Goal: Book appointment/travel/reservation

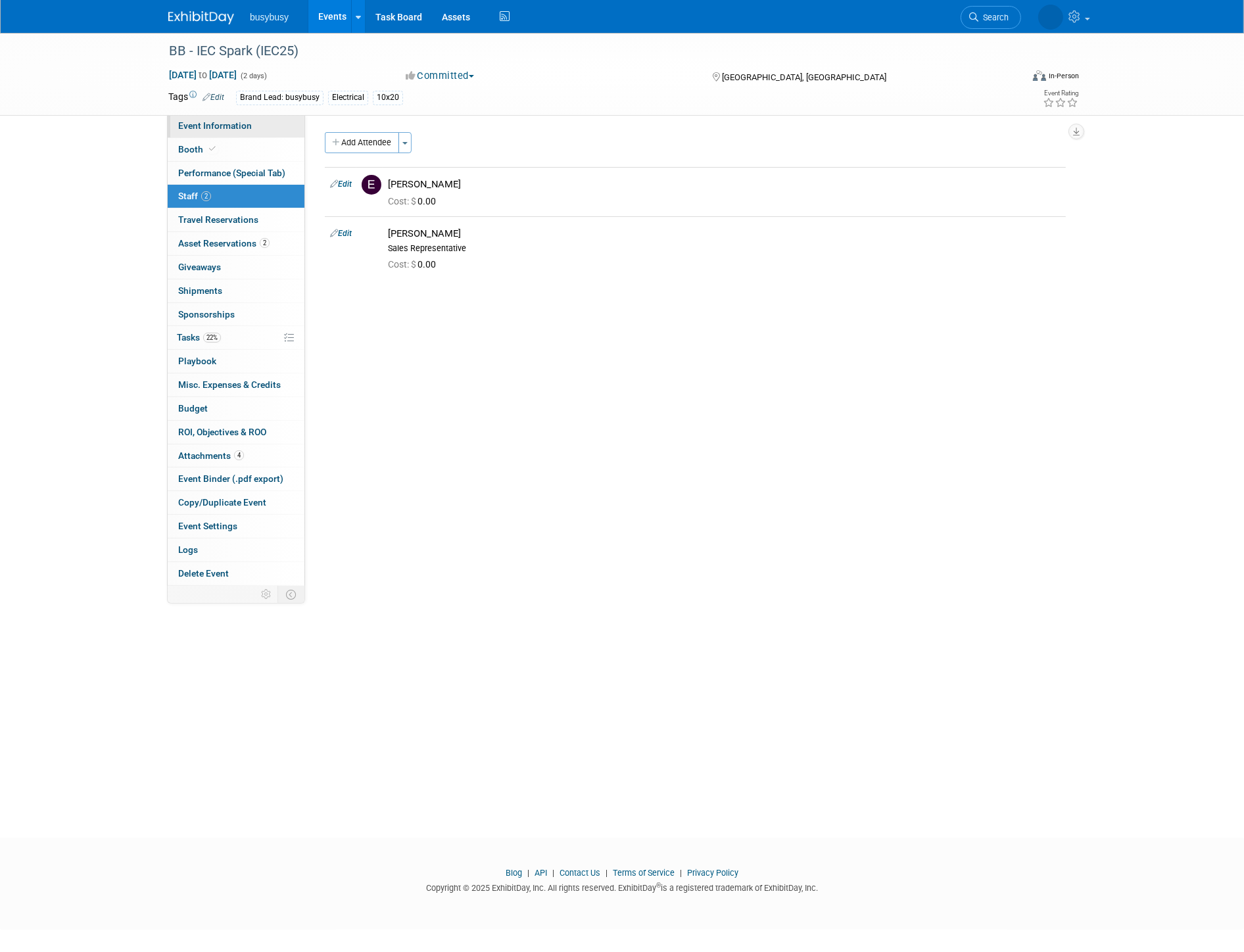
click at [238, 127] on span "Event Information" at bounding box center [215, 125] width 73 height 10
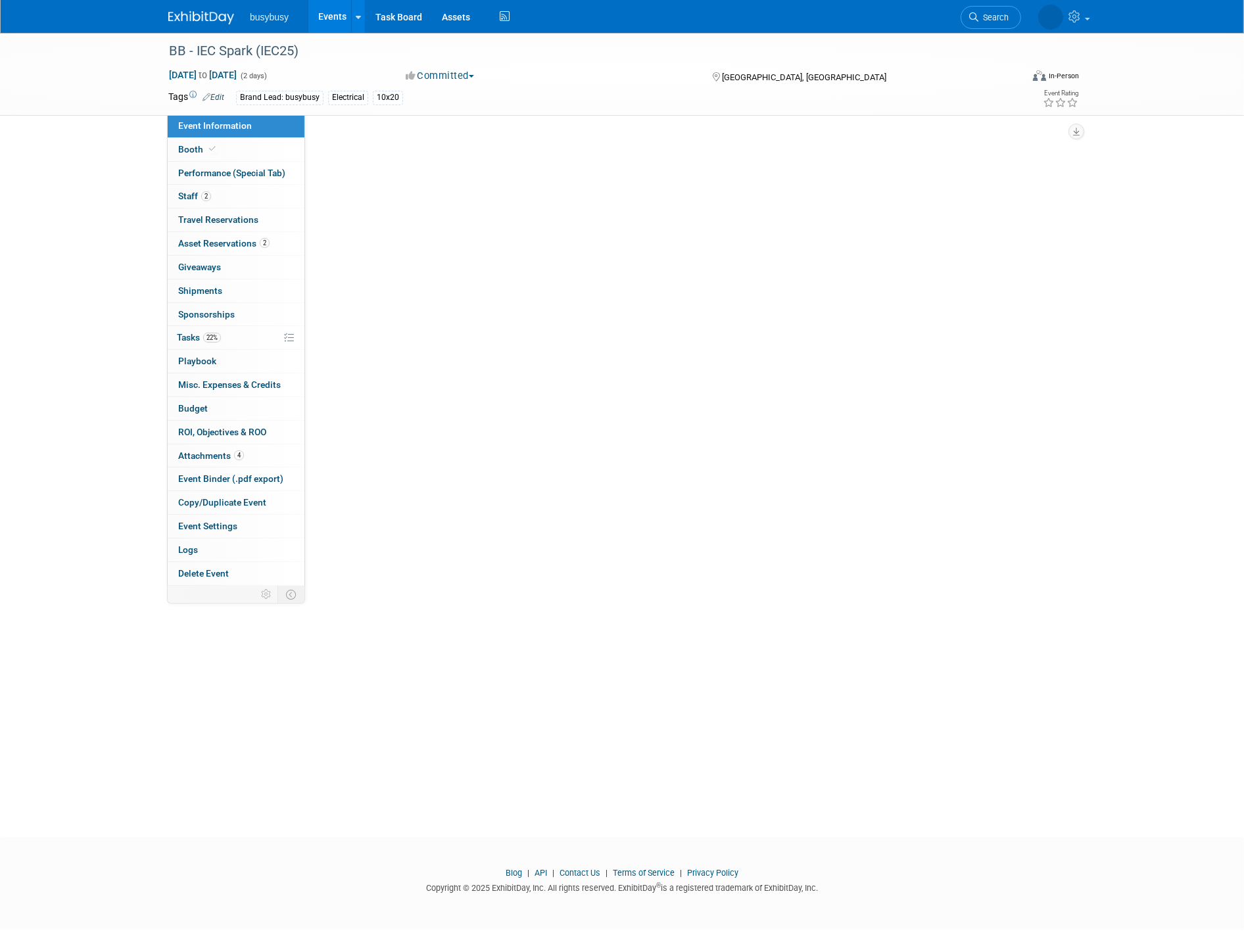
select select "BusyBusy"
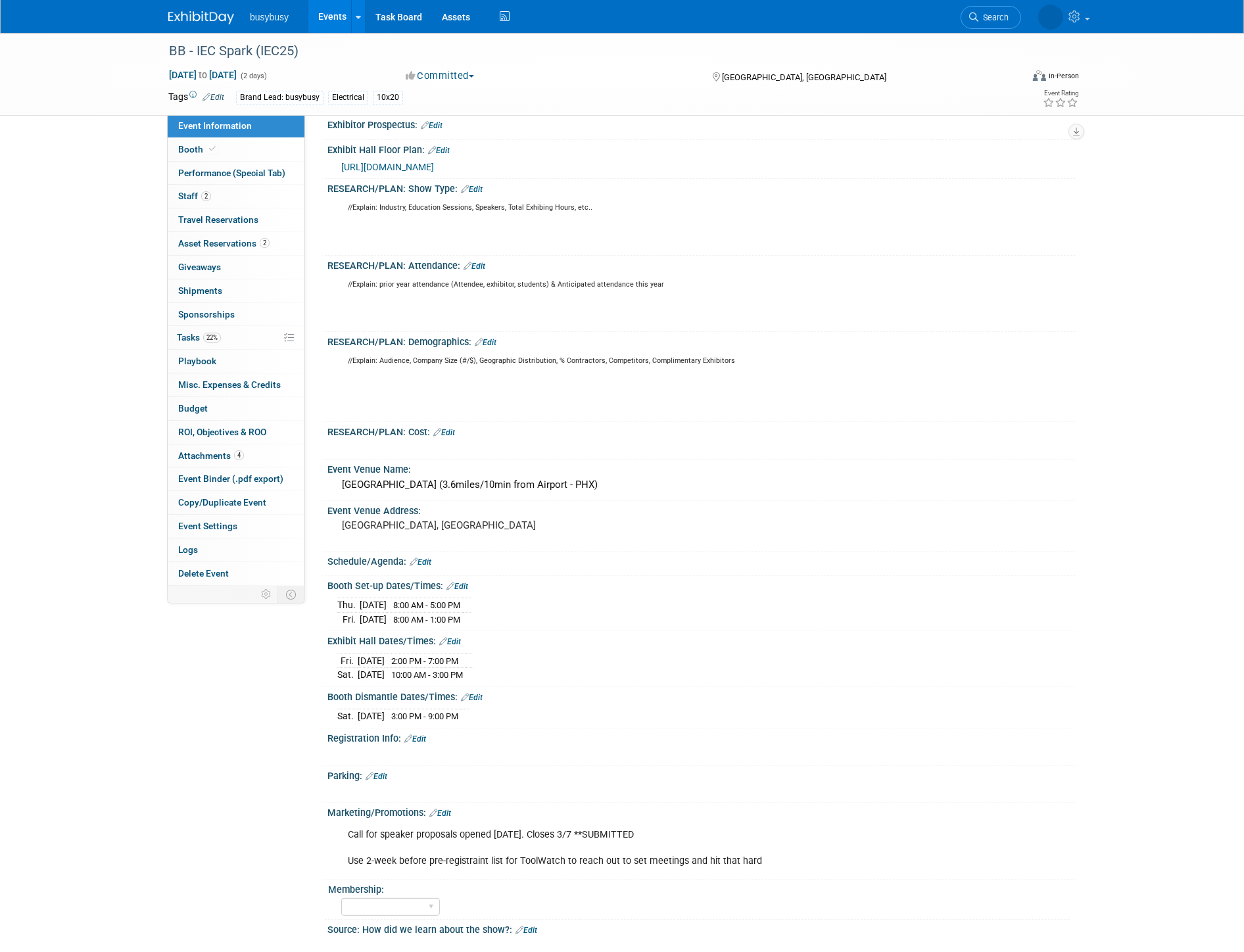
scroll to position [219, 0]
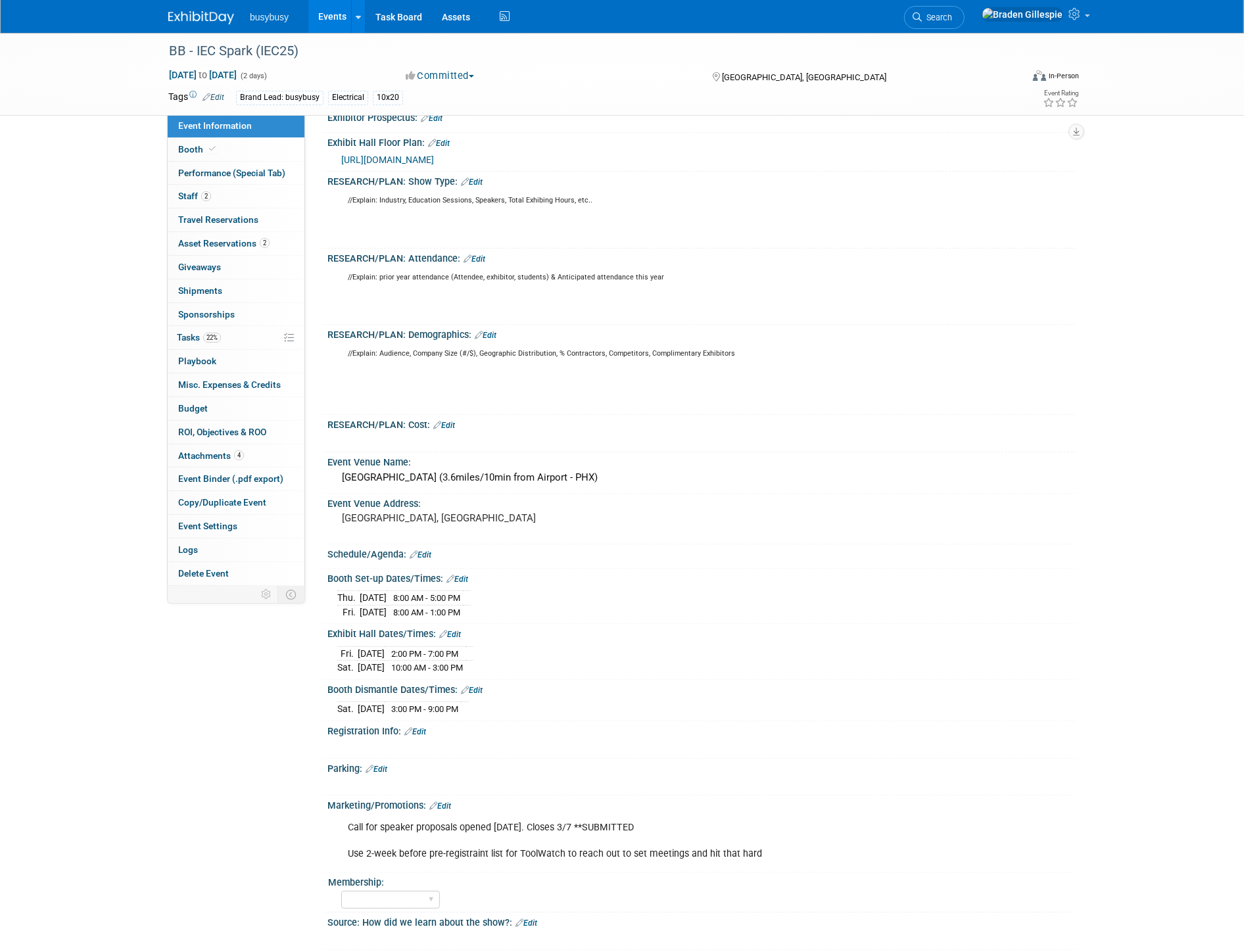
click at [207, 10] on link at bounding box center [209, 11] width 81 height 10
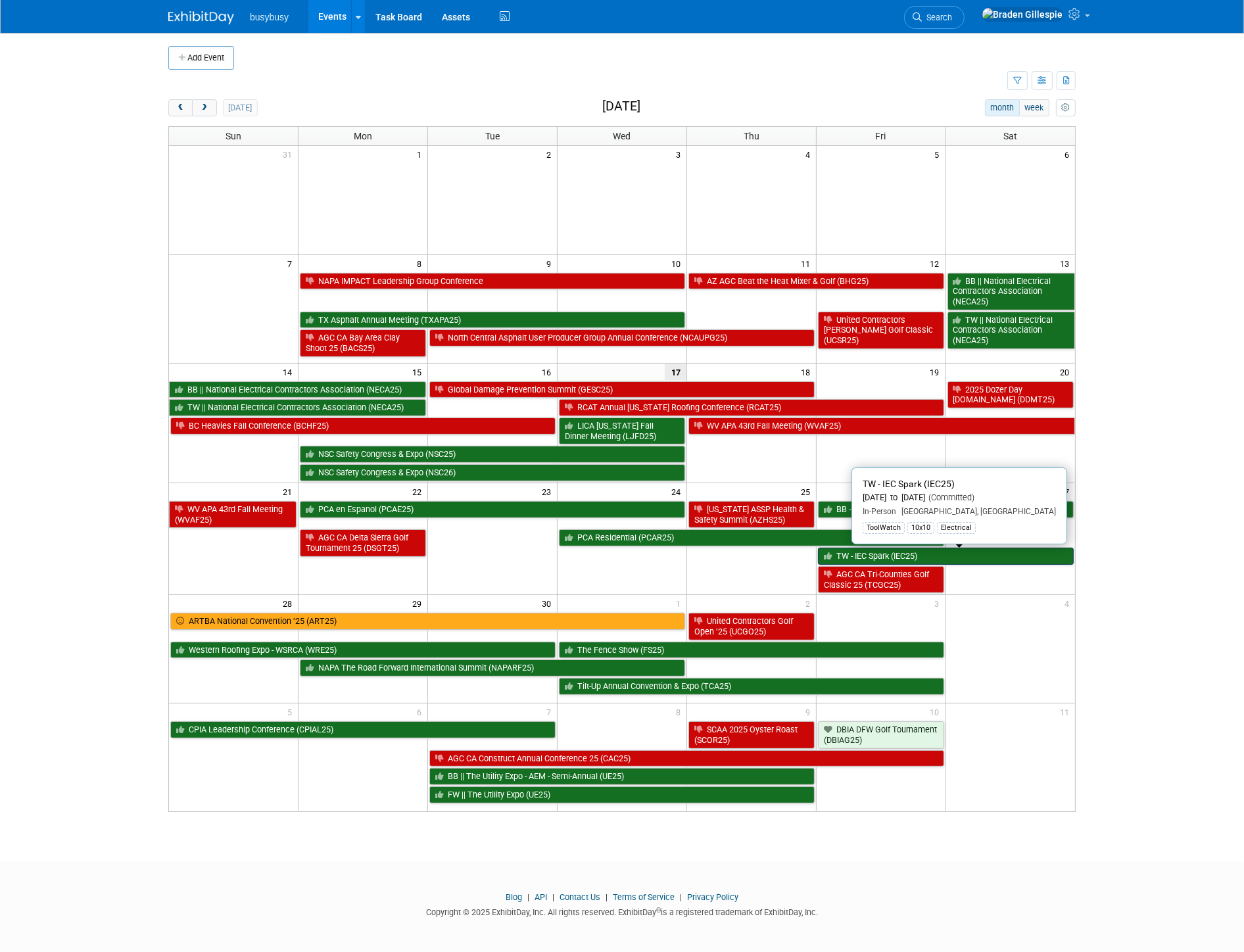
click at [914, 560] on link "TW - IEC Spark (IEC25)" at bounding box center [946, 556] width 256 height 17
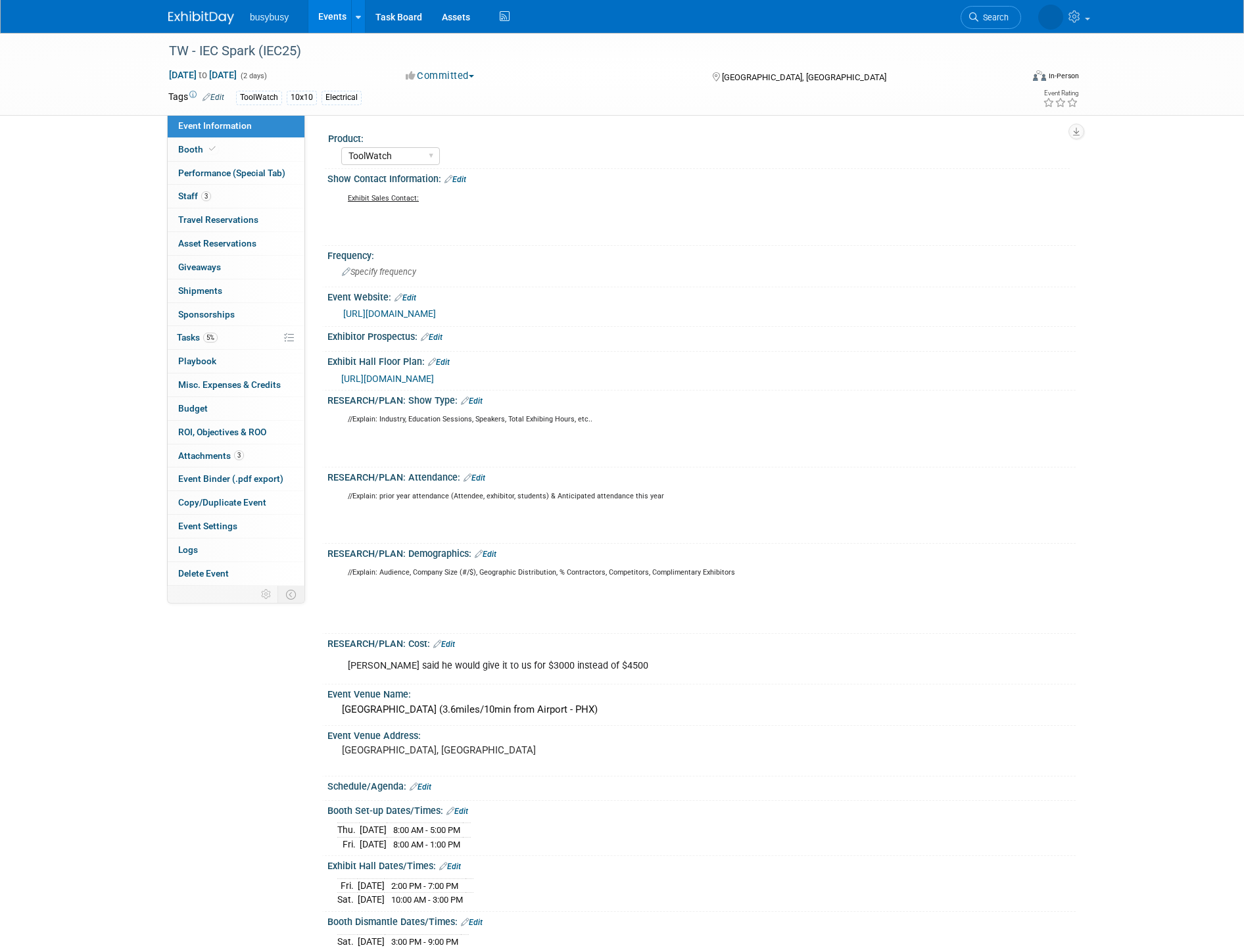
select select "ToolWatch"
click at [244, 221] on span "Travel Reservations 0" at bounding box center [218, 219] width 80 height 10
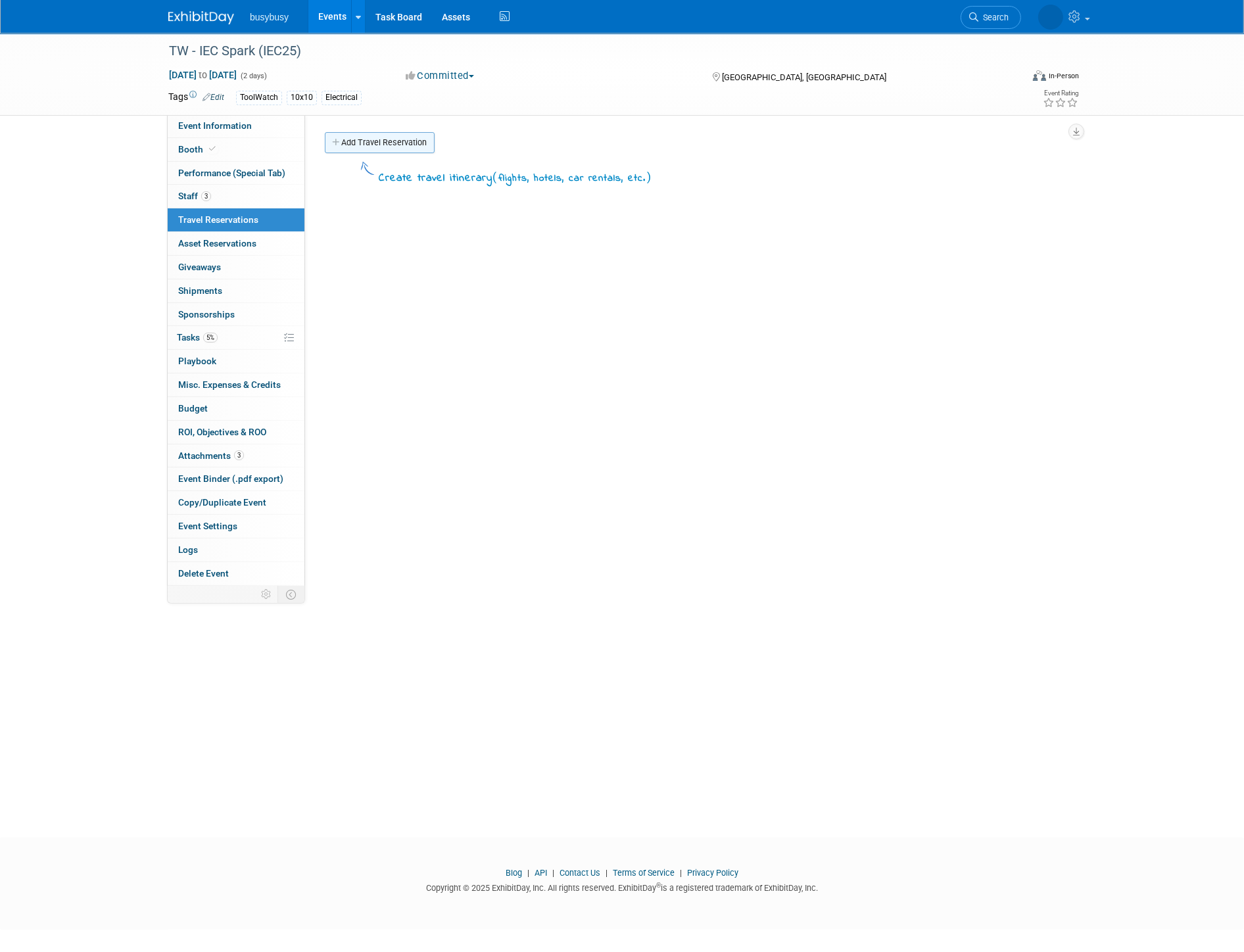
click at [389, 147] on link "Add Travel Reservation" at bounding box center [380, 142] width 110 height 21
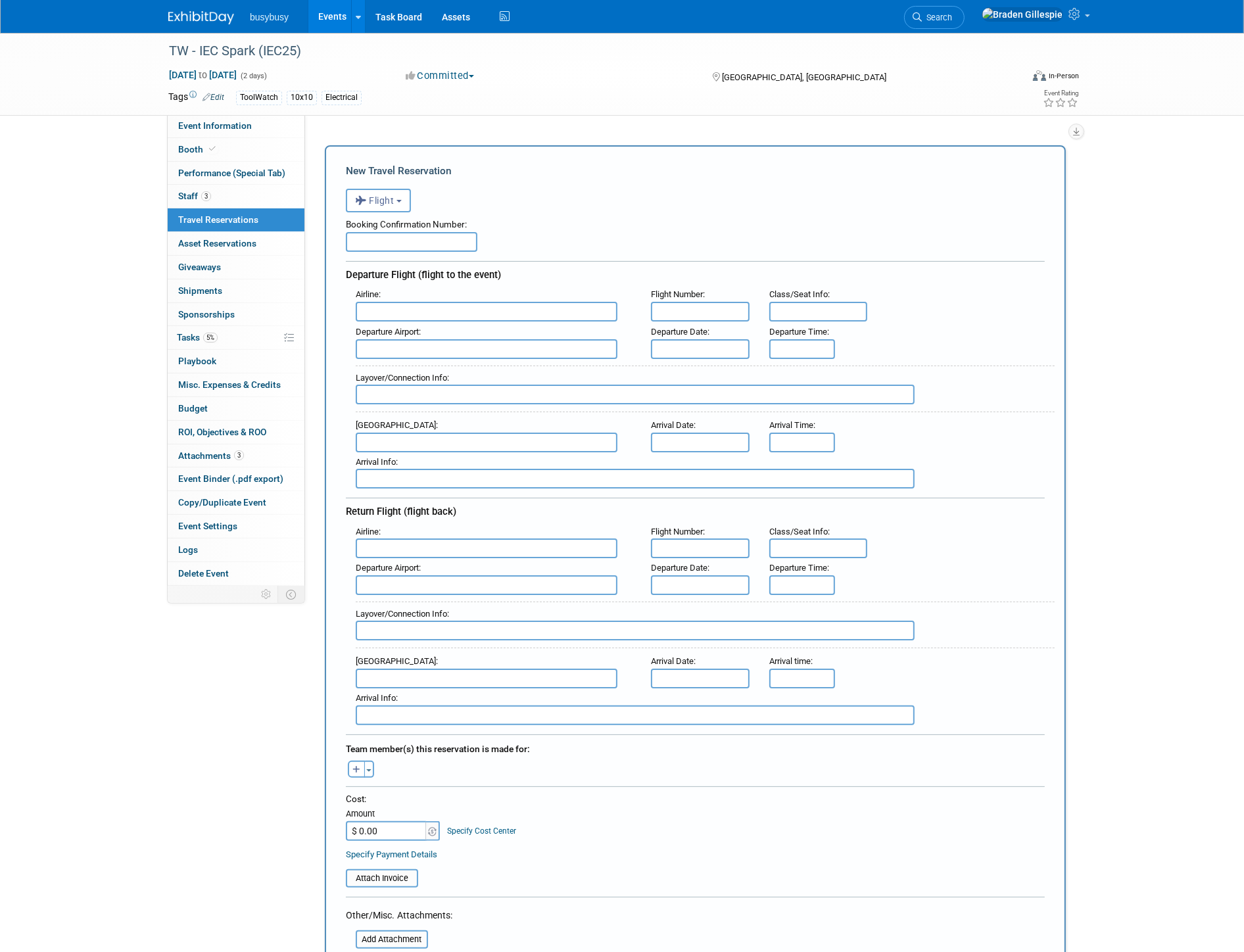
click at [428, 310] on input "text" at bounding box center [486, 311] width 262 height 20
click at [426, 328] on span "American Airlines (AAL)" at bounding box center [493, 332] width 273 height 21
type input "American Airlines (AAL)"
click at [409, 339] on input "text" at bounding box center [486, 349] width 262 height 20
drag, startPoint x: 449, startPoint y: 364, endPoint x: 448, endPoint y: 357, distance: 7.1
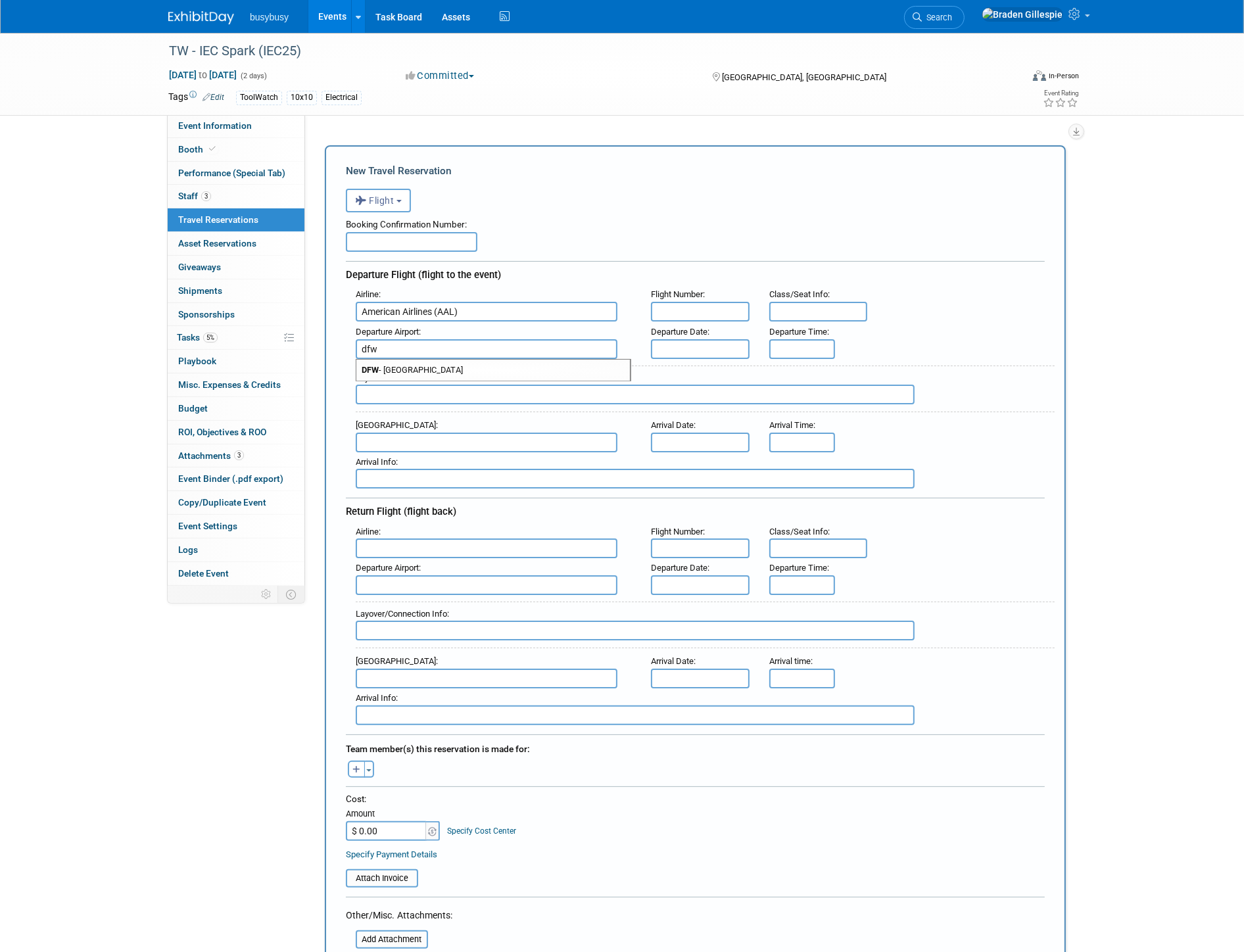
click at [448, 360] on span "DFW - Dallas Fort Worth International Airport" at bounding box center [493, 370] width 273 height 21
type input "DFW - Dallas Fort Worth International Airport"
click at [447, 443] on input "text" at bounding box center [486, 442] width 262 height 20
click at [447, 453] on span "PHX - Phoenix Sky Harbor International Airport" at bounding box center [493, 463] width 273 height 21
type input "PHX - Phoenix Sky Harbor International Airport"
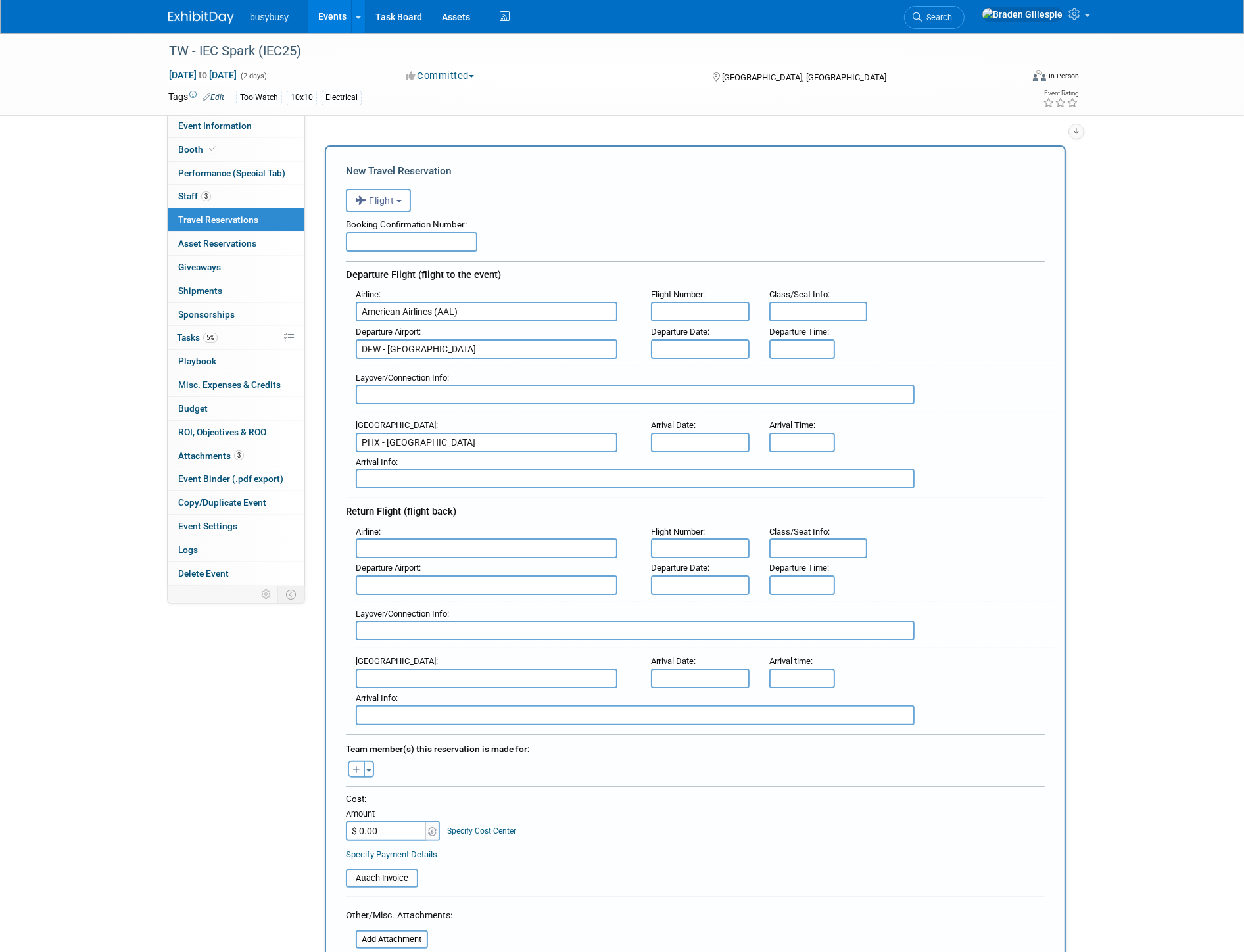
click at [443, 575] on input "text" at bounding box center [486, 585] width 262 height 20
click at [437, 596] on span "PHX - Phoenix Sky Harbor International Airport" at bounding box center [493, 606] width 273 height 21
type input "PHX - Phoenix Sky Harbor International Airport"
click at [419, 539] on input "text" at bounding box center [486, 548] width 262 height 20
click at [437, 558] on span "American Airlines (AAL)" at bounding box center [493, 569] width 273 height 21
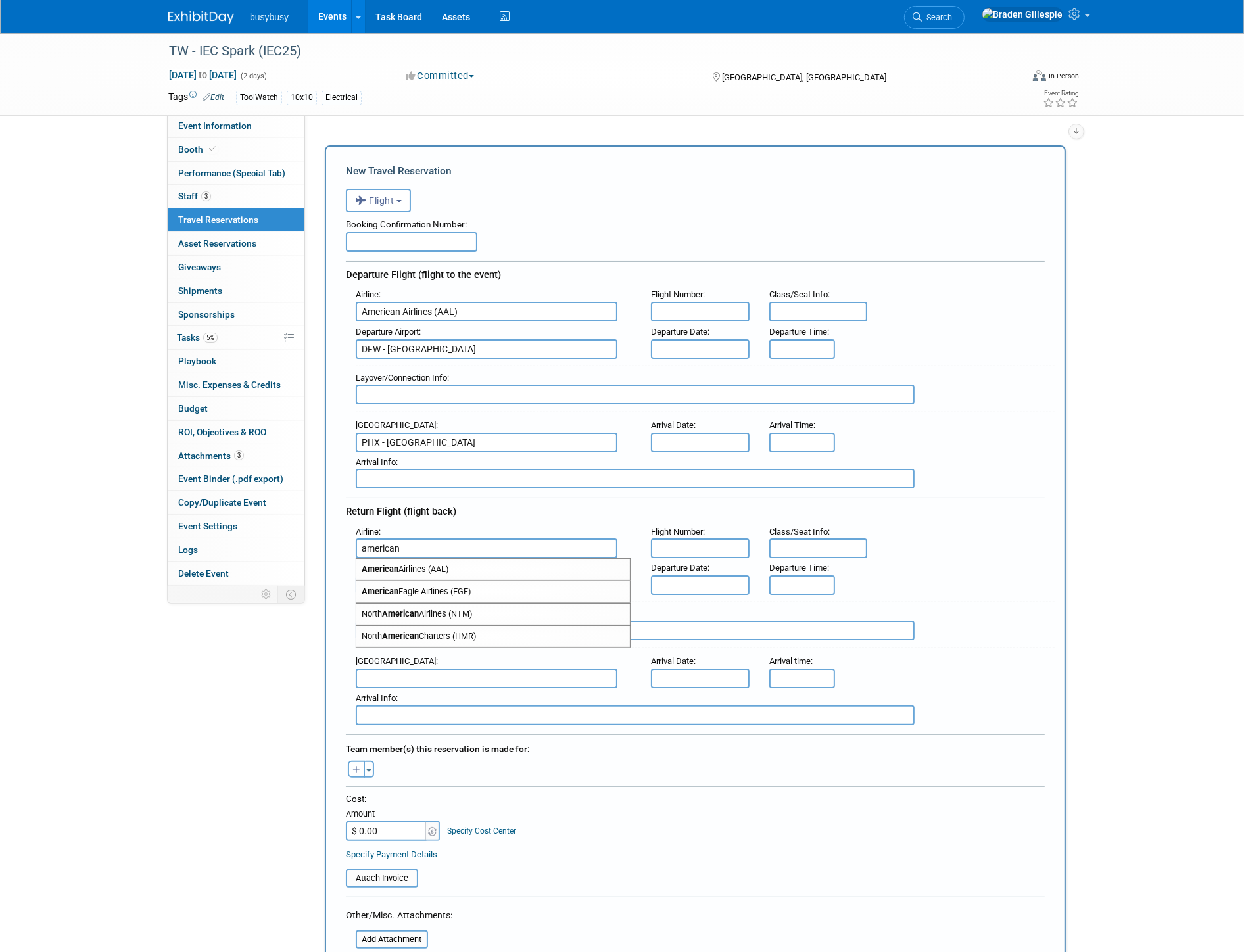
type input "American Airlines (AAL)"
click at [419, 668] on input "text" at bounding box center [486, 678] width 262 height 20
click at [418, 689] on span "DFW - Dallas Fort Worth International Airport" at bounding box center [493, 699] width 273 height 21
type input "DFW - Dallas Fort Worth International Airport"
click at [454, 385] on input "text" at bounding box center [635, 394] width 559 height 20
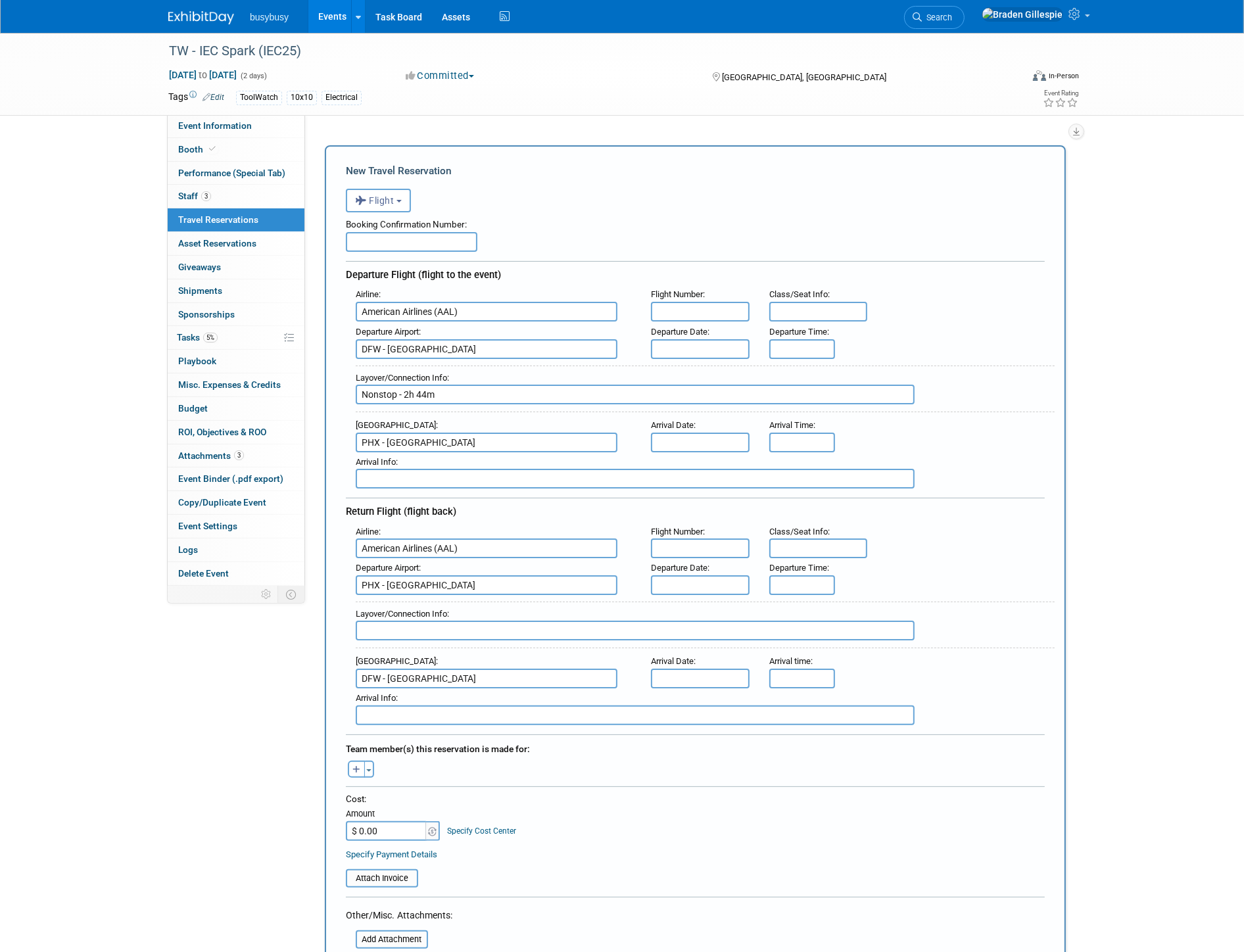
type input "Nonstop - 2h 44m"
click at [430, 621] on input "text" at bounding box center [635, 630] width 559 height 20
click at [397, 621] on input "Nonstop 2h 20m" at bounding box center [635, 630] width 559 height 20
type input "Nonstop - 2h 20m"
click at [692, 342] on input "text" at bounding box center [700, 349] width 99 height 20
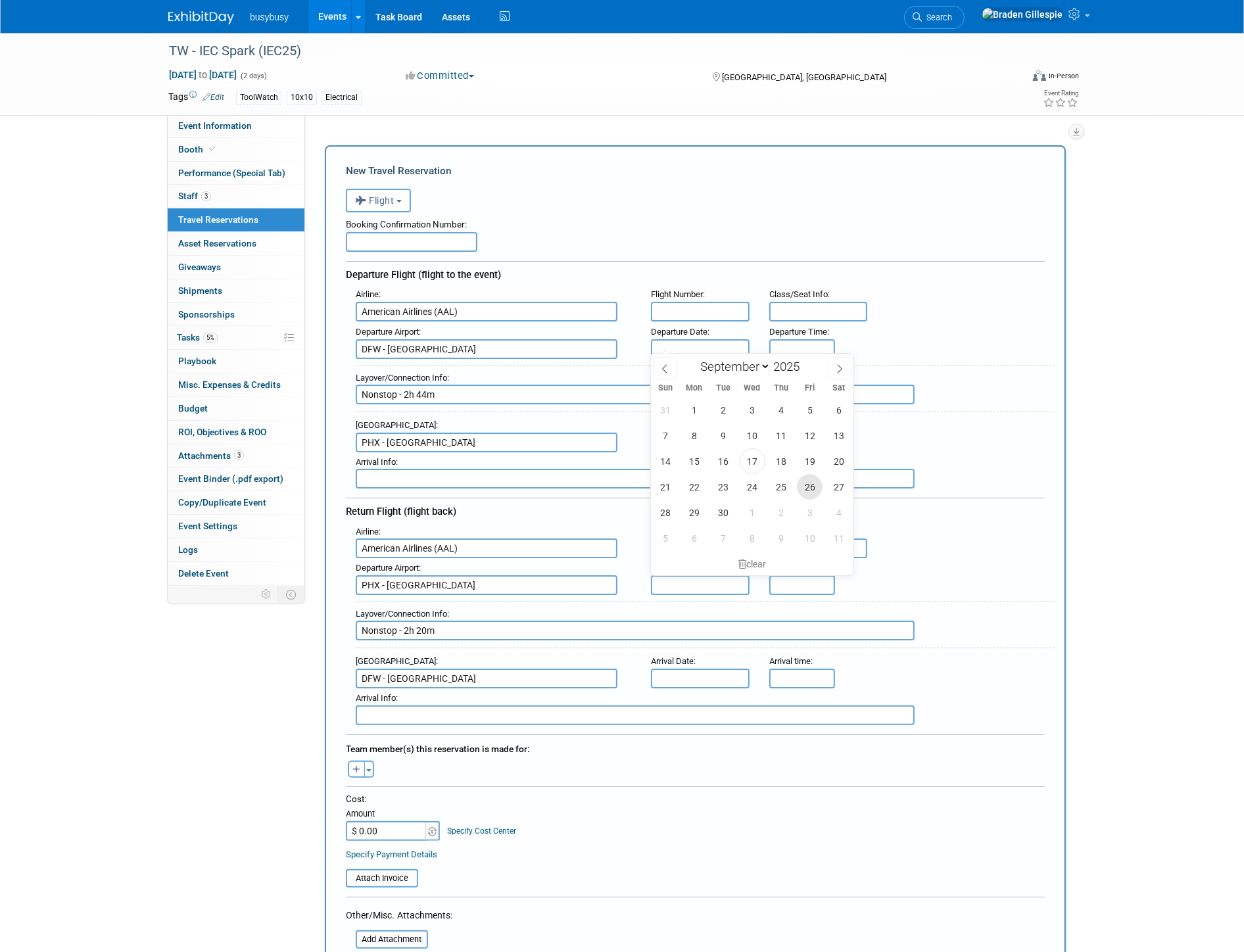
click at [811, 484] on span "26" at bounding box center [809, 487] width 26 height 26
type input "Sep 26, 2025"
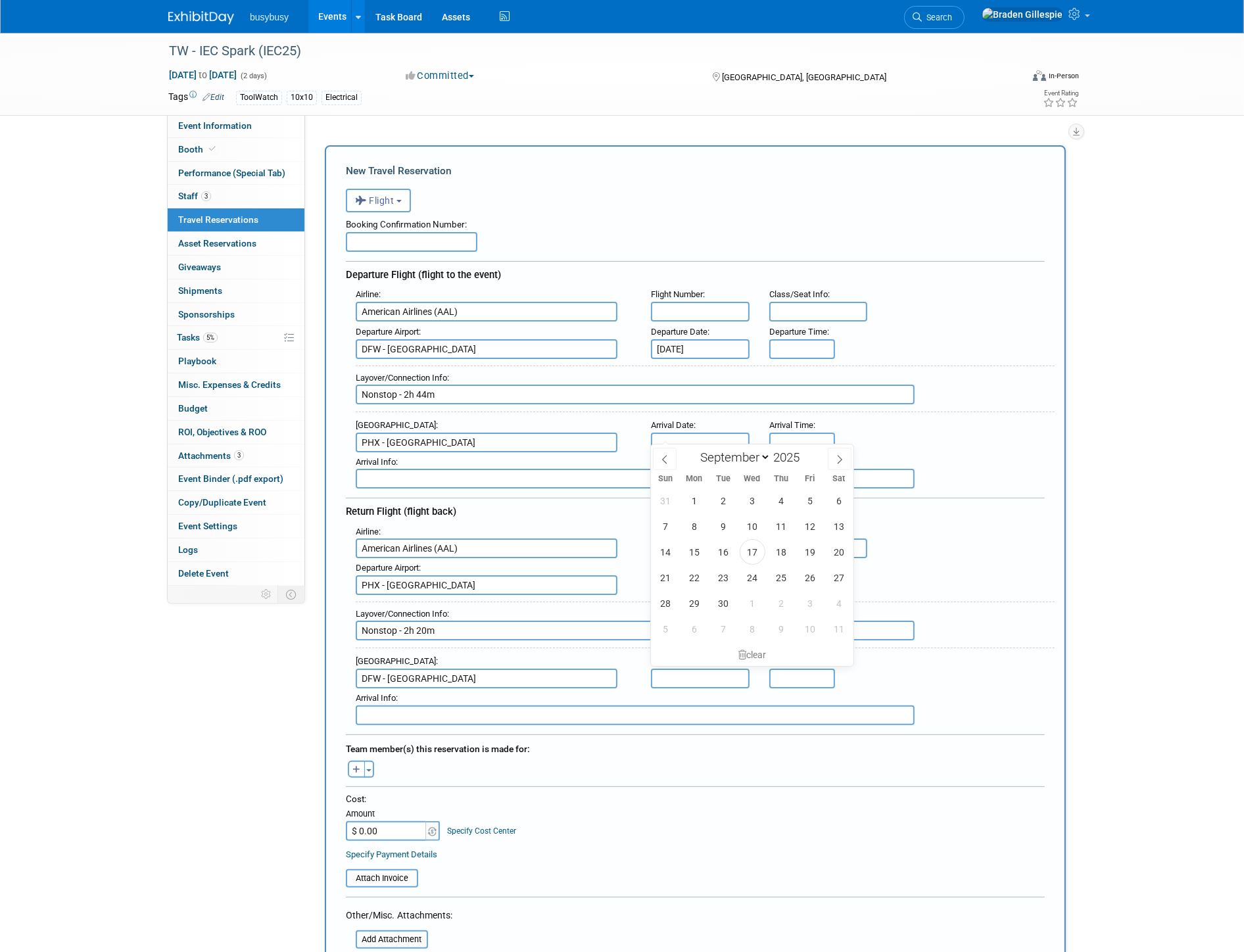
click at [724, 432] on input "text" at bounding box center [700, 442] width 99 height 20
click at [809, 583] on span "26" at bounding box center [809, 577] width 26 height 26
type input "Sep 26, 2025"
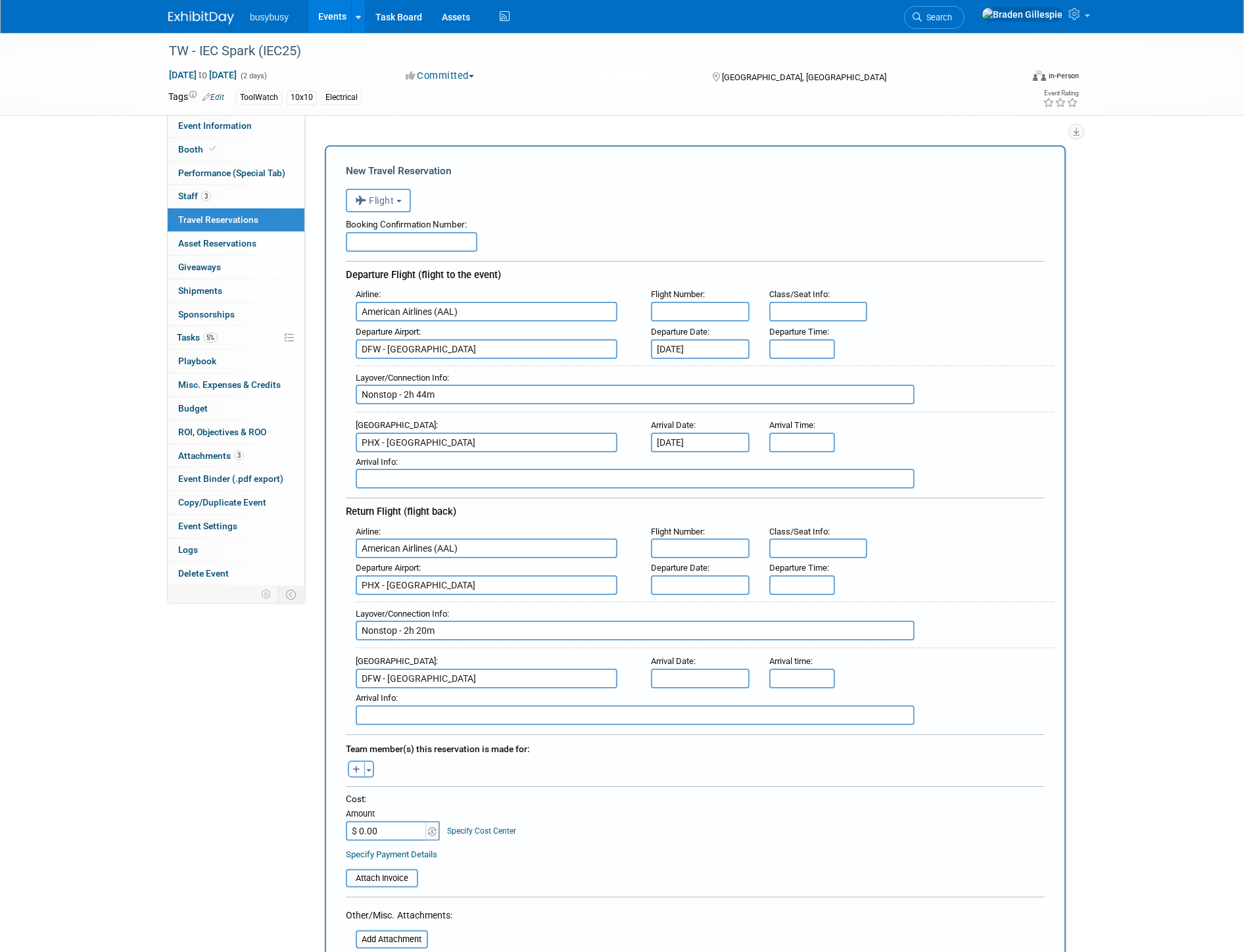
click at [706, 575] on input "text" at bounding box center [700, 585] width 99 height 20
click at [839, 717] on span "27" at bounding box center [839, 716] width 26 height 26
type input "Sep 27, 2025"
click at [708, 654] on div "Arrival Date :" at bounding box center [700, 671] width 99 height 34
click at [708, 668] on input "text" at bounding box center [700, 678] width 99 height 20
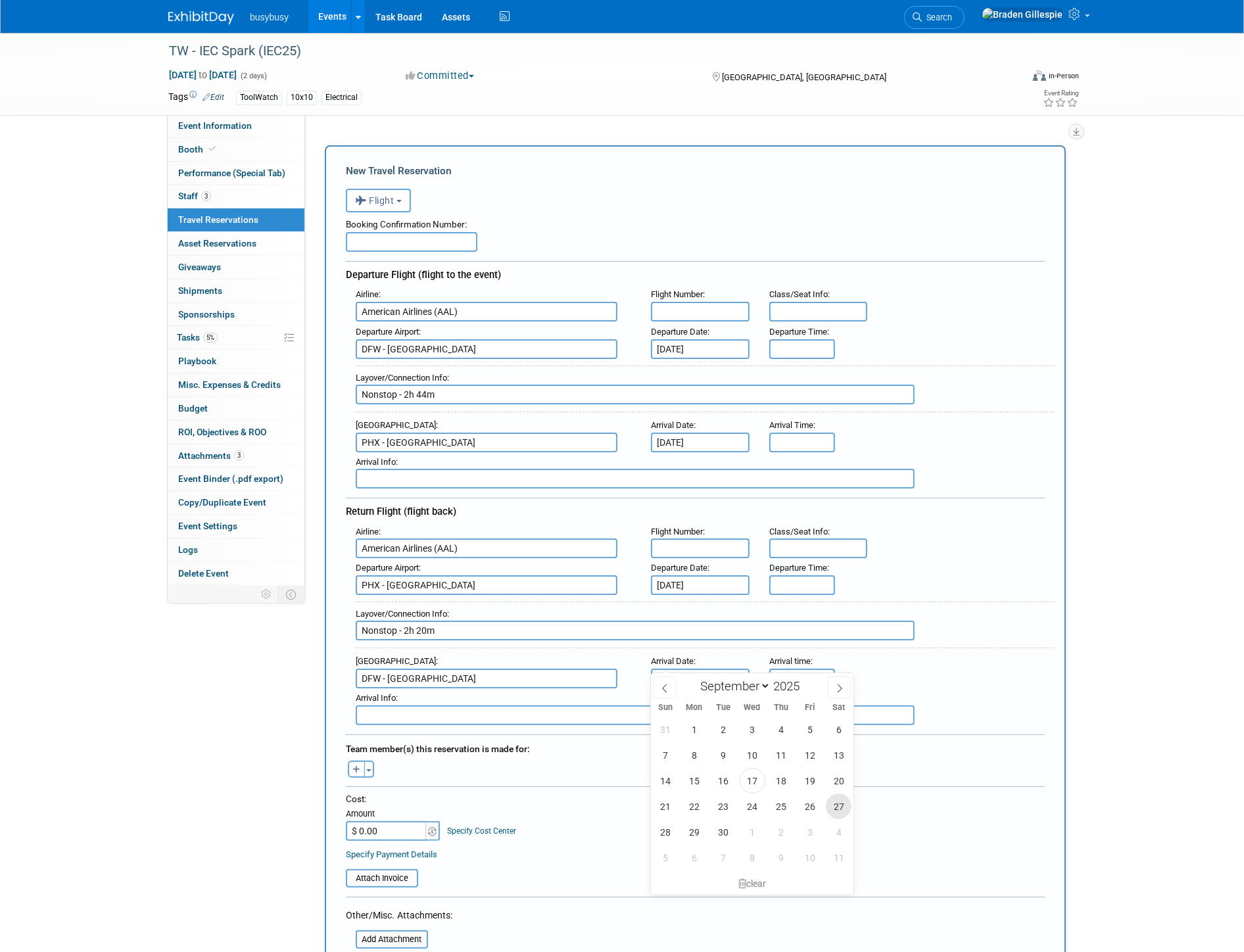
click at [845, 806] on span "27" at bounding box center [839, 806] width 26 height 26
type input "Sep 27, 2025"
click at [790, 348] on input "8:00 AM" at bounding box center [802, 349] width 66 height 20
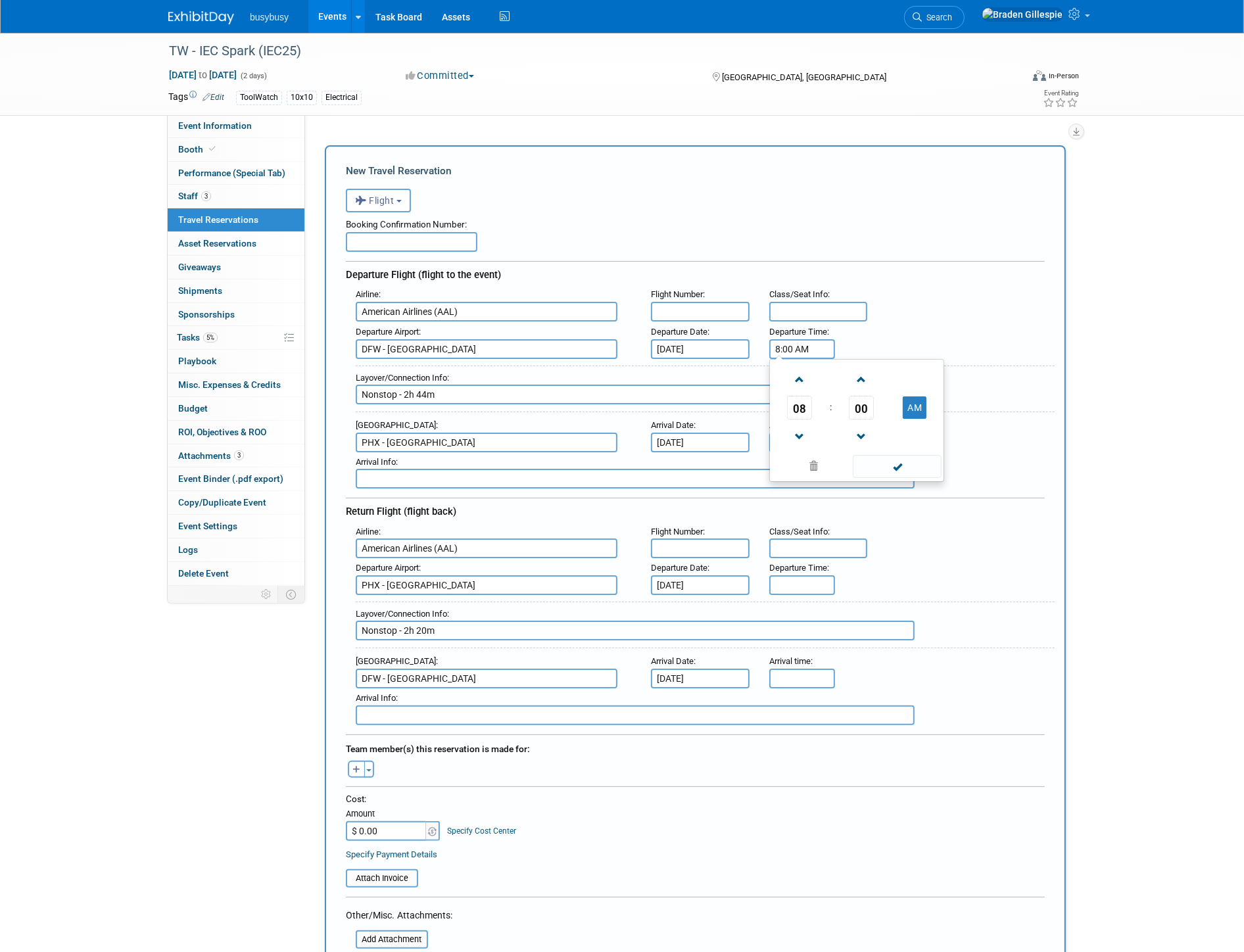
drag, startPoint x: 691, startPoint y: 355, endPoint x: 680, endPoint y: 357, distance: 11.2
click at [682, 355] on div "Airline : American Airlines (AAL) Flight Number : Class/Seat Info : Departure A…" at bounding box center [695, 386] width 699 height 204
type input "7:20 AM"
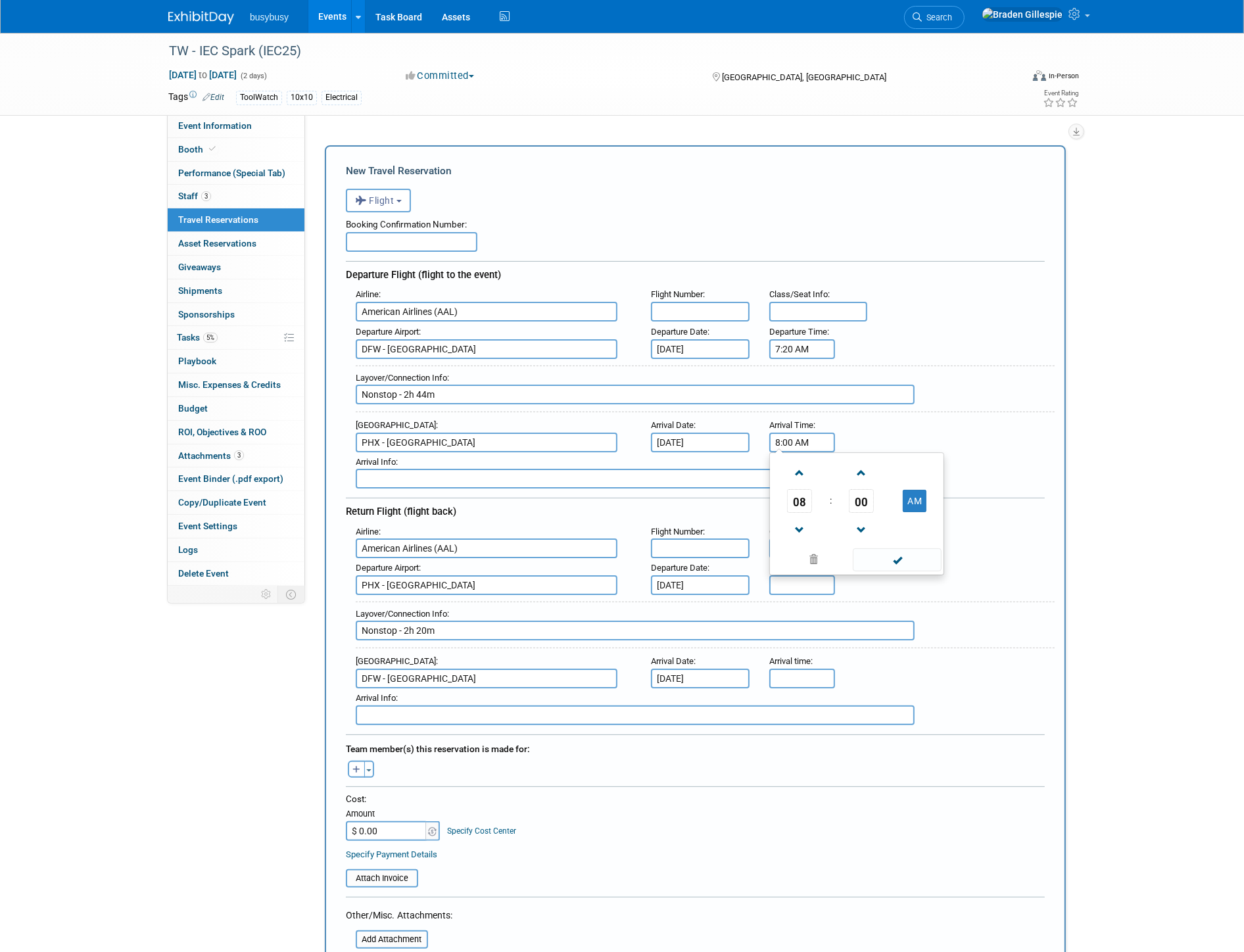
drag, startPoint x: 811, startPoint y: 437, endPoint x: 639, endPoint y: 459, distance: 173.4
click at [639, 458] on div "Airline : American Airlines (AAL) Flight Number : Class/Seat Info : Departure A…" at bounding box center [695, 386] width 699 height 204
type input "8:04 AM"
click at [725, 304] on input "text" at bounding box center [700, 311] width 99 height 20
click at [812, 561] on div "Departure Time :" at bounding box center [800, 568] width 62 height 15
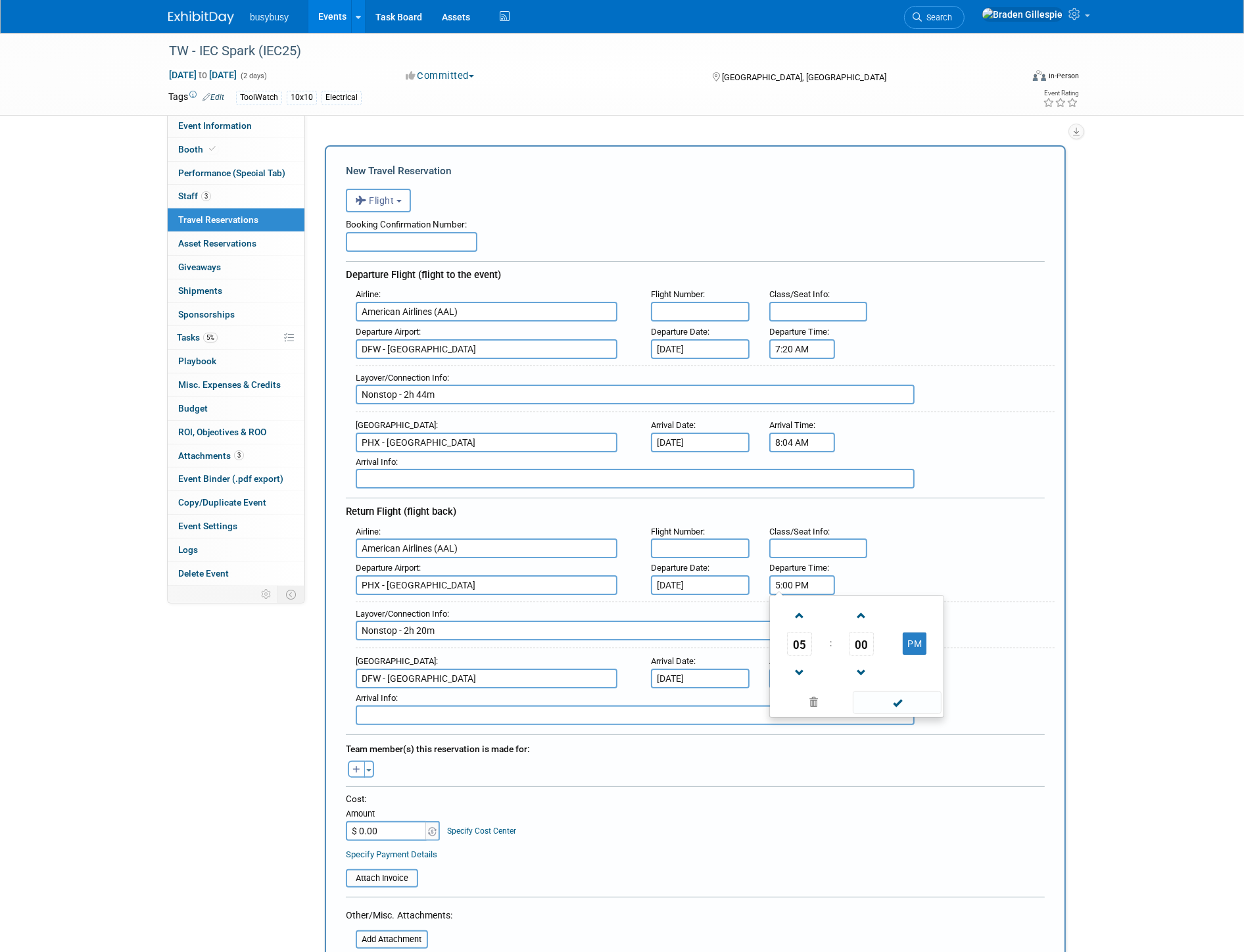
click at [819, 575] on input "5:00 PM" at bounding box center [802, 585] width 66 height 20
drag, startPoint x: 709, startPoint y: 573, endPoint x: 699, endPoint y: 572, distance: 10.0
click at [701, 573] on div "Departure Airport : PHX - Phoenix Sky Harbor International Airport Departure Da…" at bounding box center [700, 576] width 709 height 37
type input "6:50 PM"
click at [812, 668] on input "5:00 PM" at bounding box center [802, 678] width 66 height 20
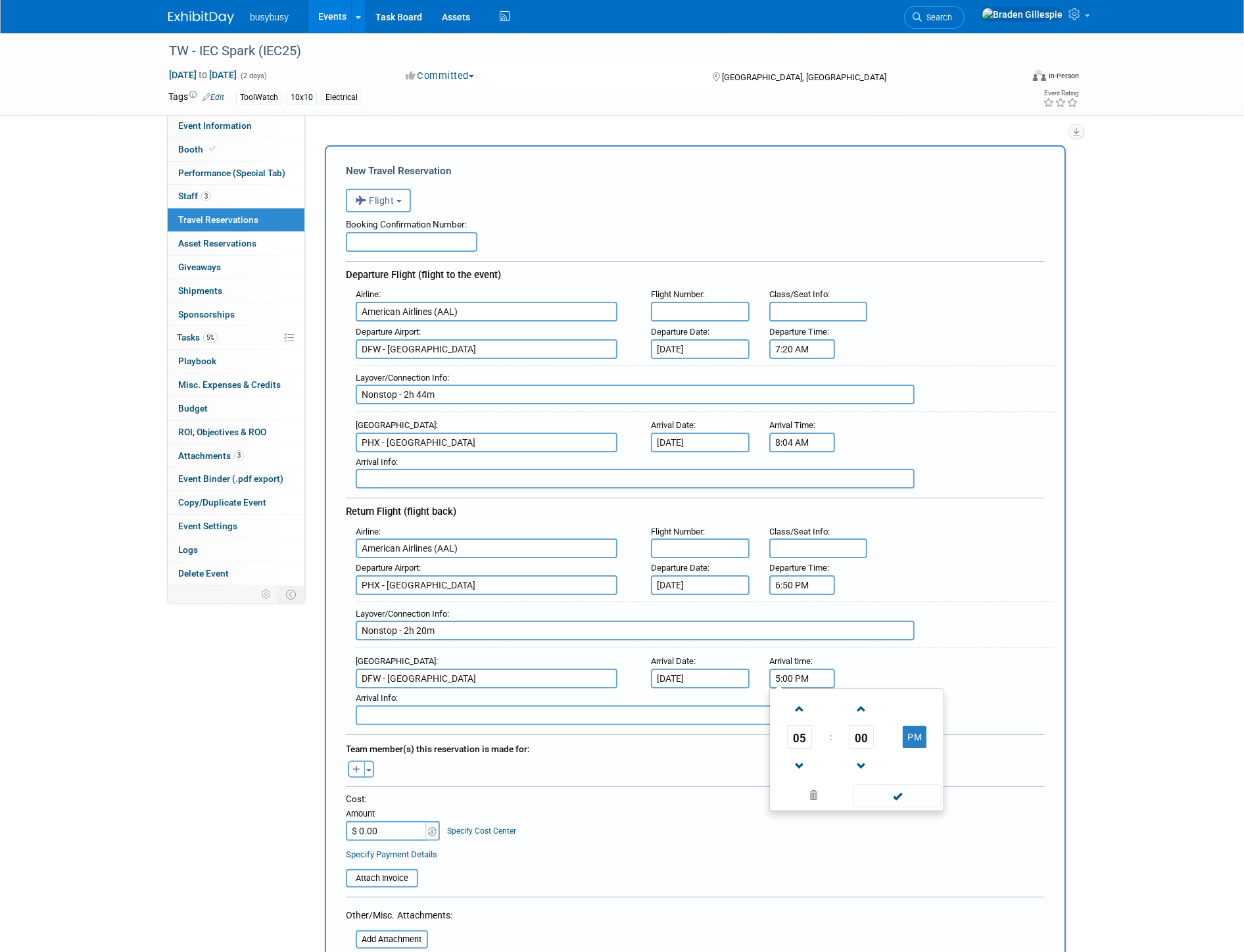
drag, startPoint x: 791, startPoint y: 660, endPoint x: 704, endPoint y: 665, distance: 87.1
click at [704, 665] on div "Arrival Airport : DFW - Dallas Fort Worth International Airport Arrival Date : …" at bounding box center [700, 670] width 709 height 37
type input "11:10 PM"
click at [370, 761] on button "Toggle Dropdown" at bounding box center [369, 769] width 10 height 17
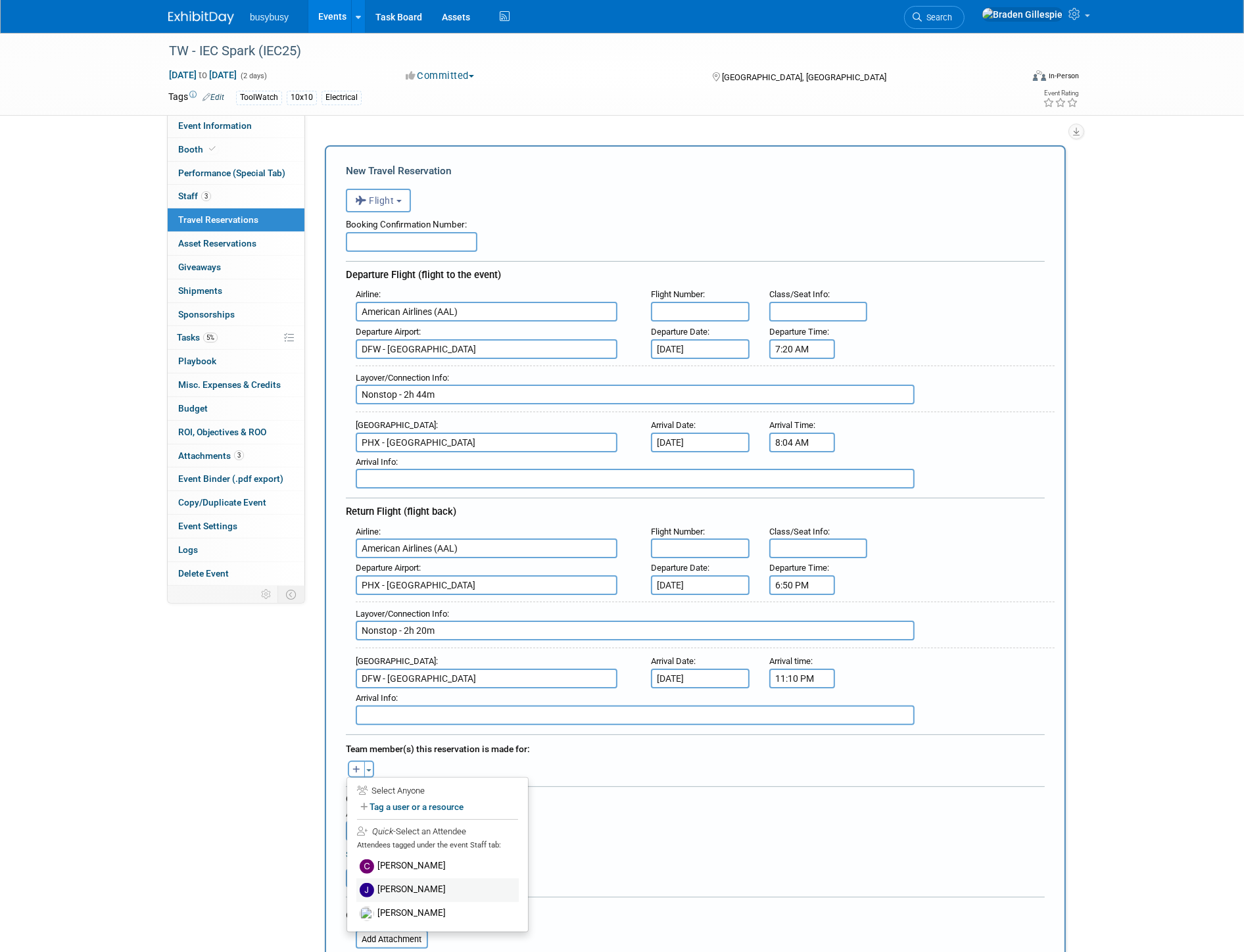
click at [409, 878] on label "Jeff Moyers" at bounding box center [438, 890] width 163 height 23
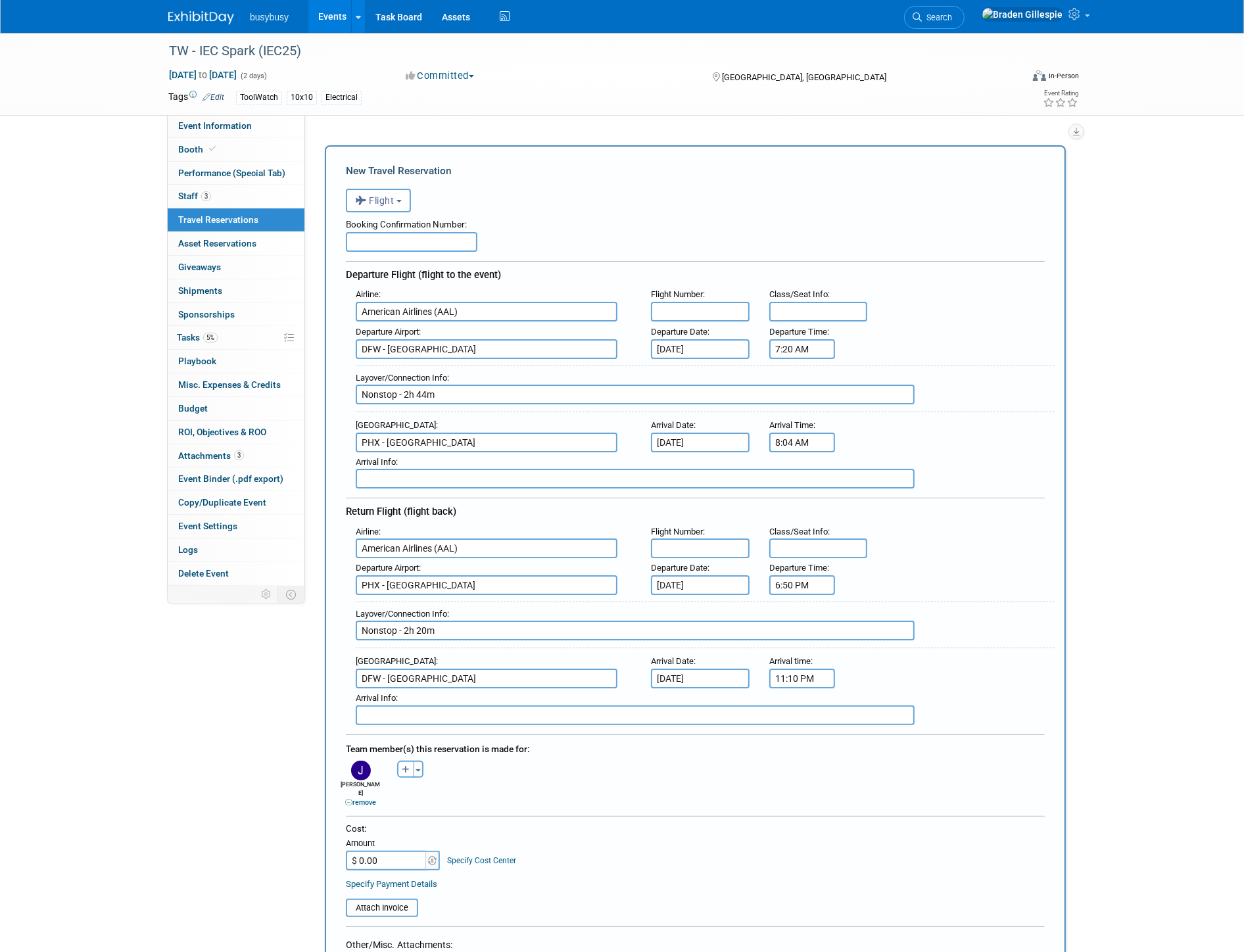
click at [406, 851] on input "$ 0.00" at bounding box center [387, 860] width 82 height 20
type input "$ 596.96"
click at [382, 240] on input "text" at bounding box center [411, 242] width 131 height 20
paste input "LBOZRQ"
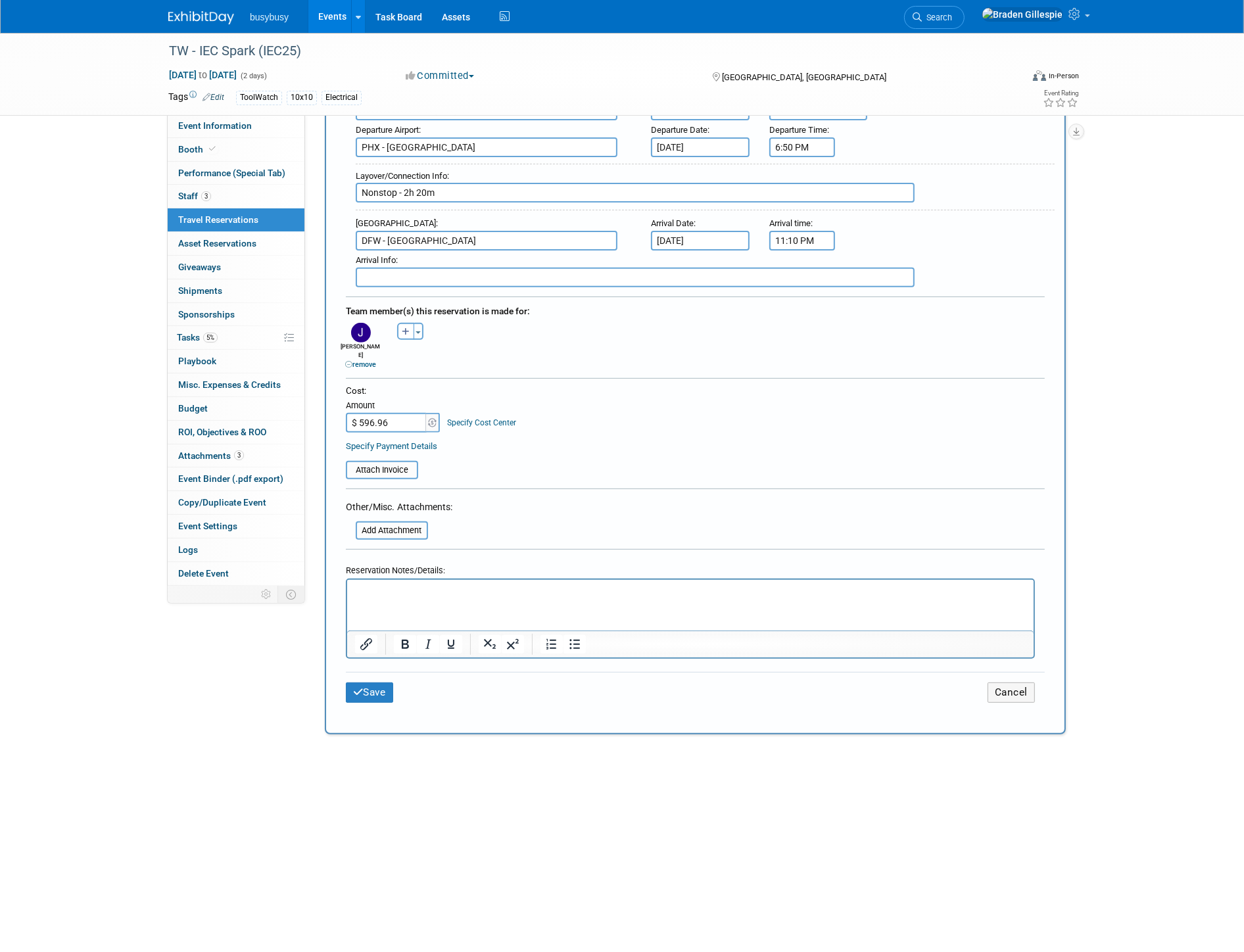
type input "LBOZRQ"
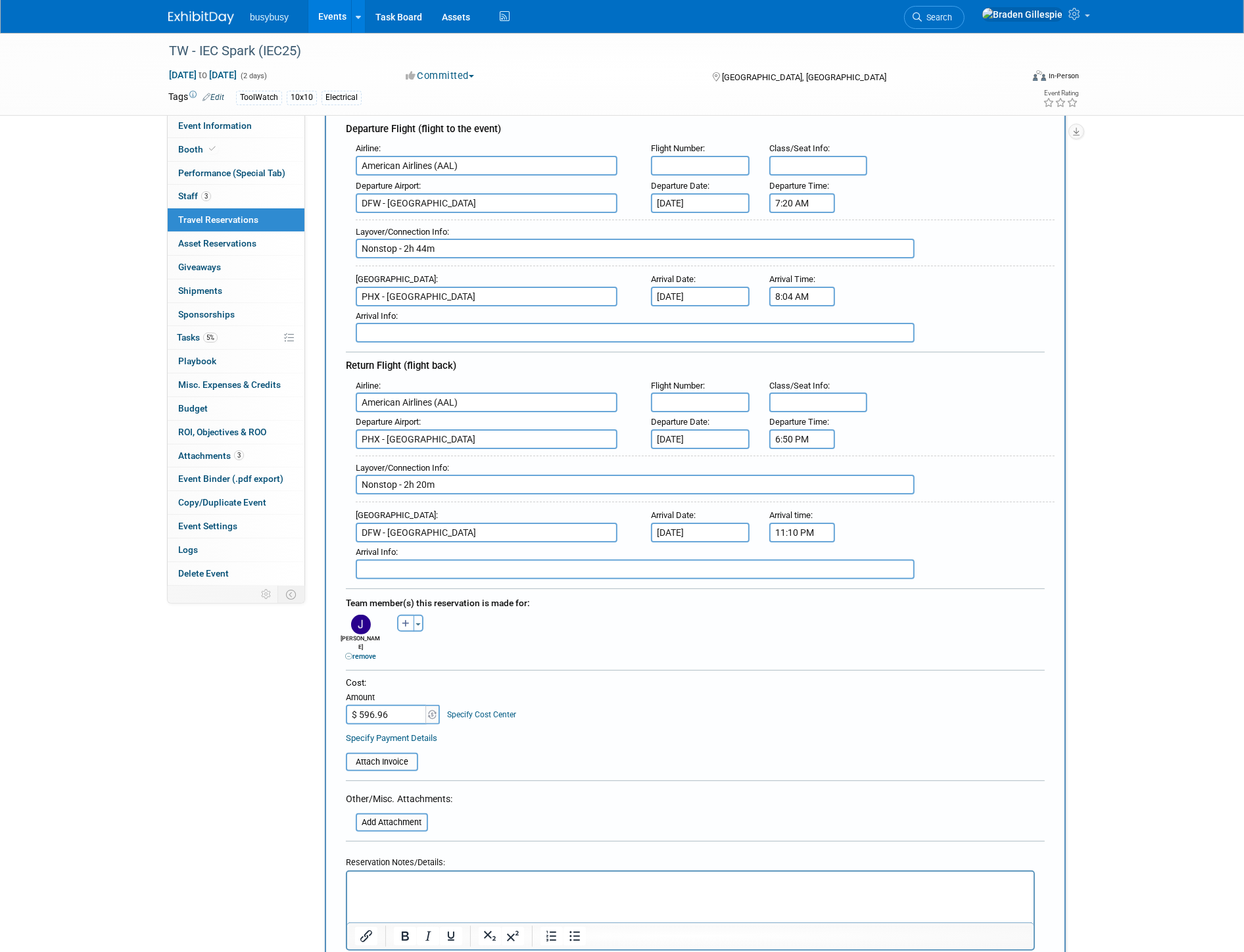
click at [715, 165] on input "text" at bounding box center [700, 166] width 99 height 20
type input "474"
click at [817, 156] on input "text" at bounding box center [818, 166] width 99 height 20
type input "20F"
click at [799, 394] on input "text" at bounding box center [818, 402] width 99 height 20
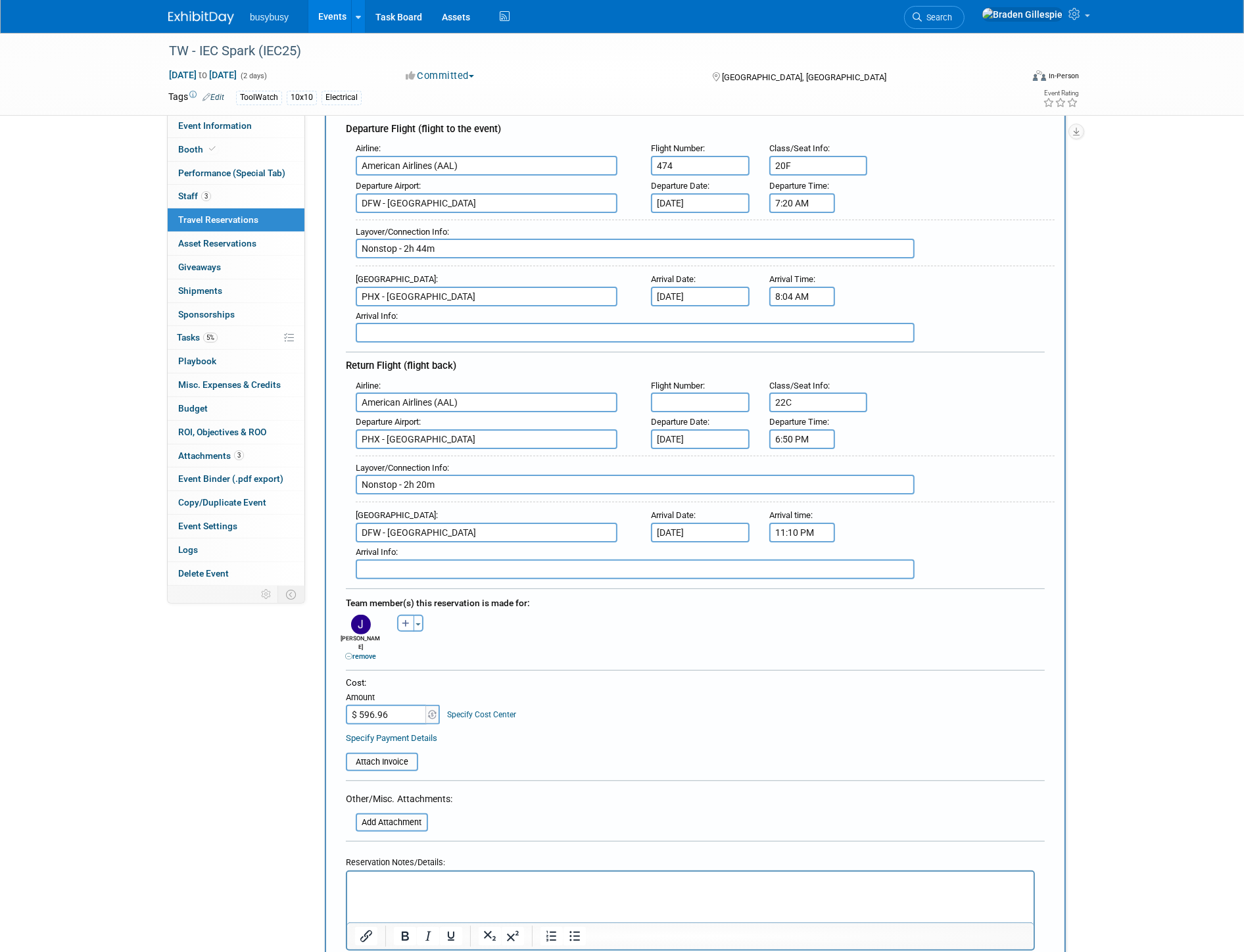
type input "22C"
click at [738, 392] on input "text" at bounding box center [700, 402] width 99 height 20
type input "556"
click at [411, 754] on input "file" at bounding box center [338, 762] width 156 height 16
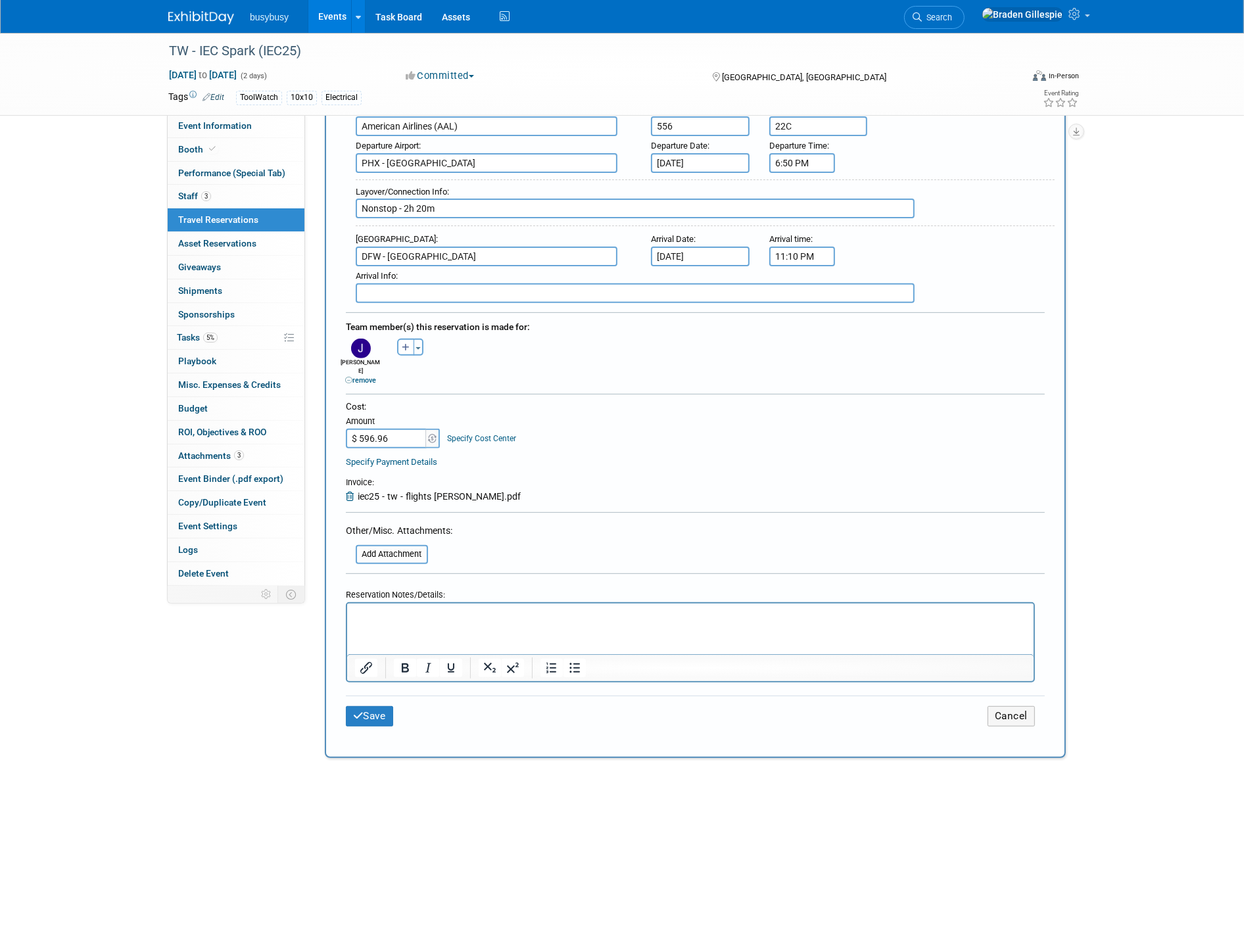
scroll to position [438, 0]
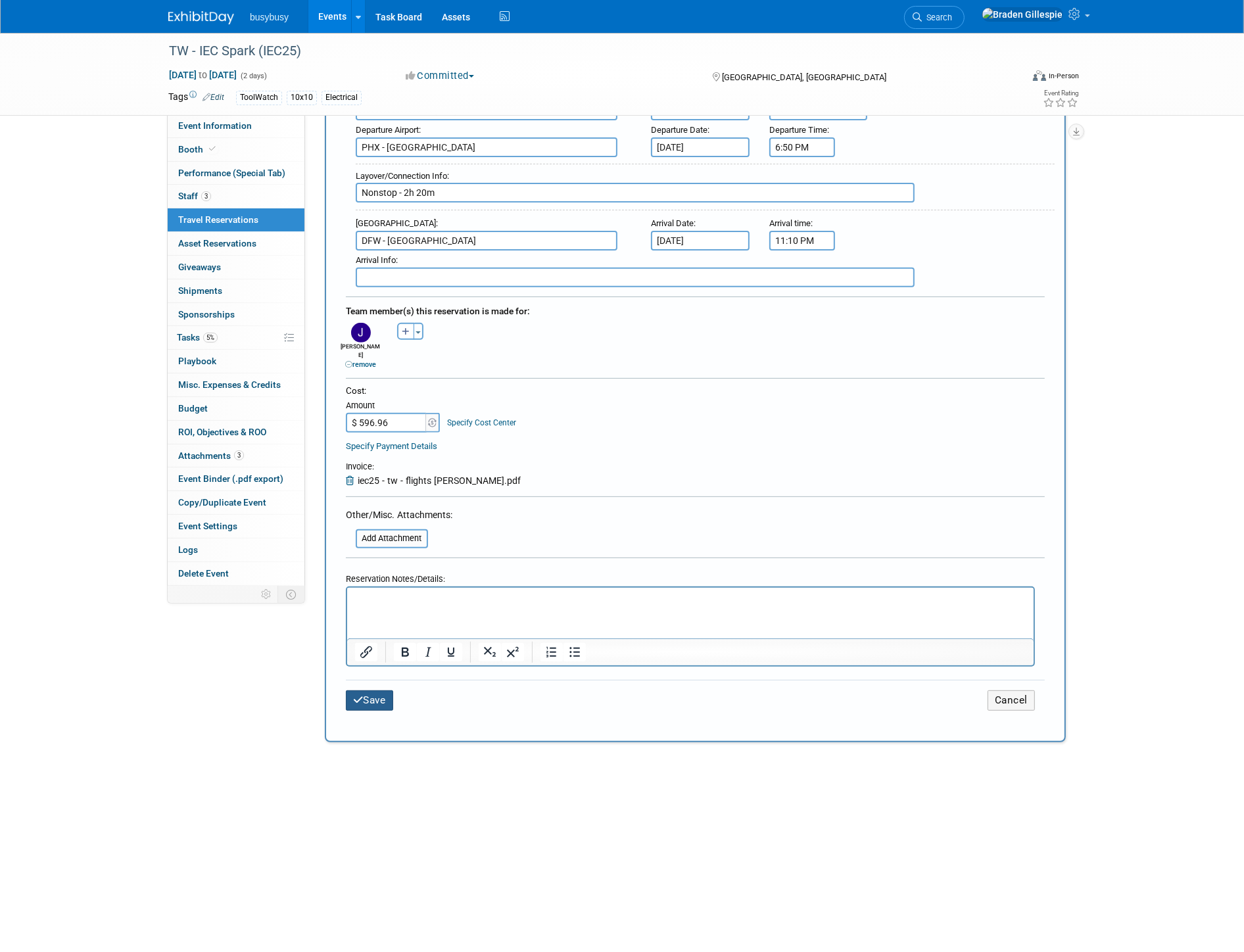
click at [375, 690] on button "Save" at bounding box center [369, 701] width 48 height 21
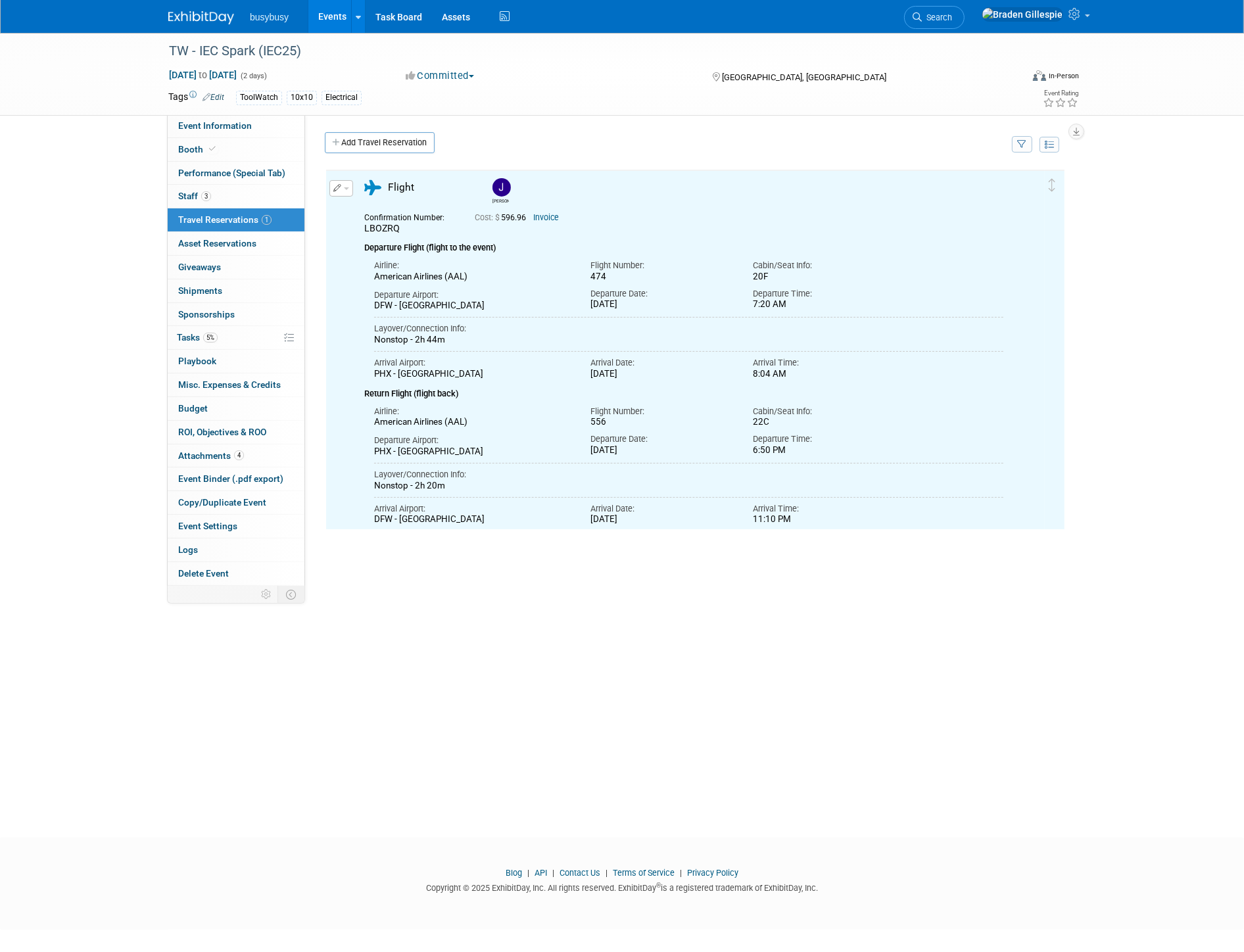
scroll to position [0, 0]
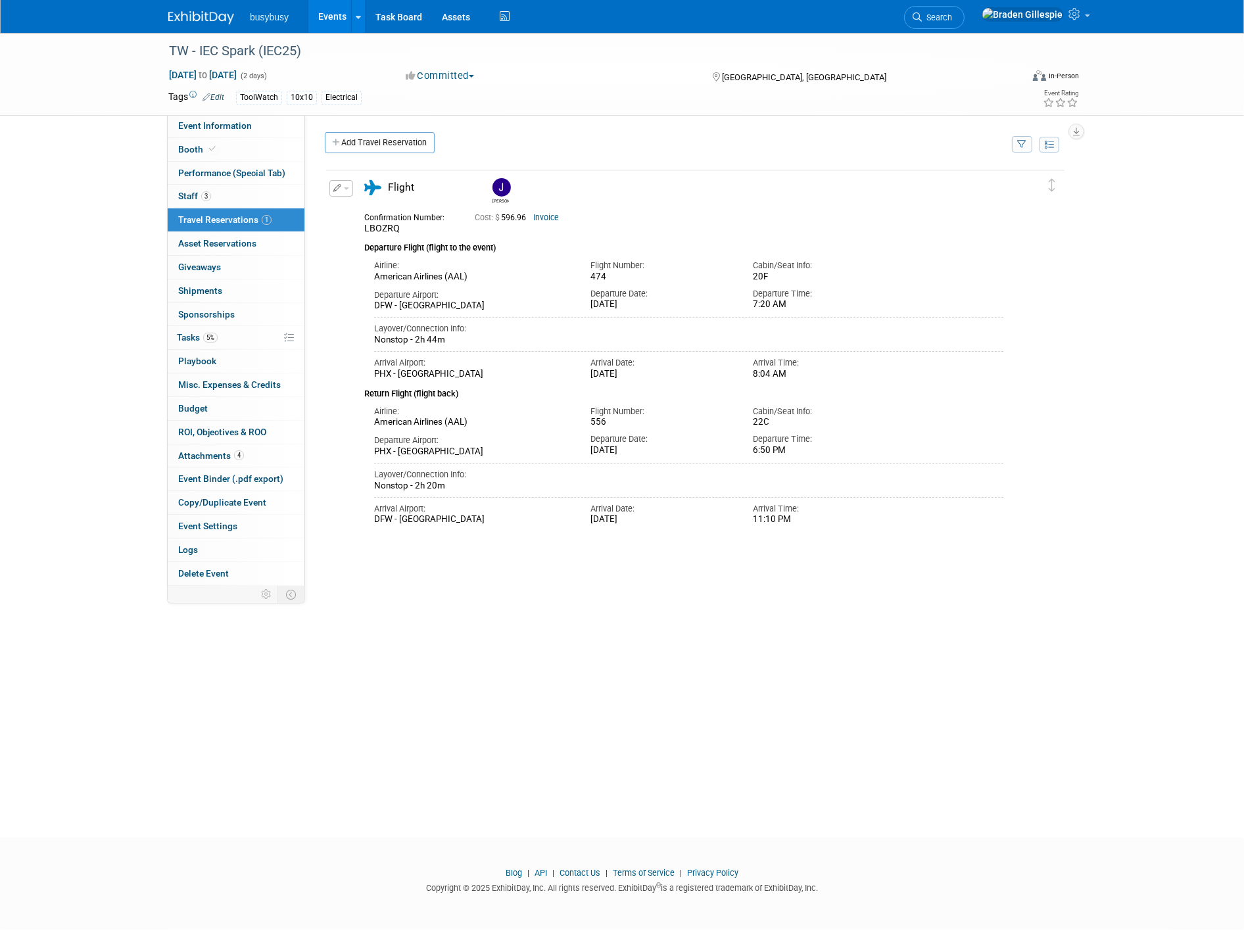
click at [201, 24] on div "busybusy Events Add Event Bulk Upload Events Shareable Event Boards Recently Vi…" at bounding box center [622, 16] width 908 height 33
click at [202, 10] on link at bounding box center [209, 11] width 81 height 10
